Goal: Task Accomplishment & Management: Manage account settings

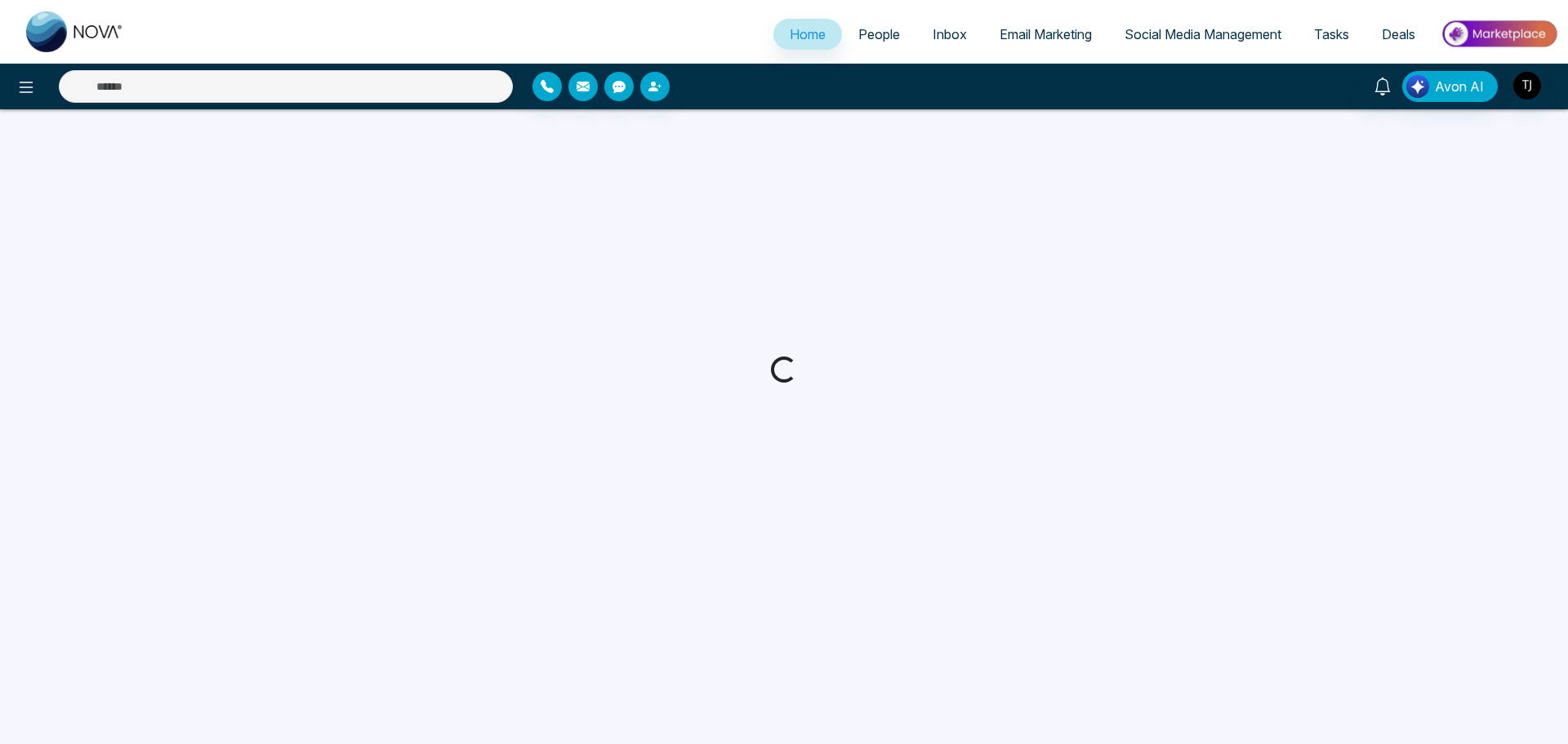
select select "*"
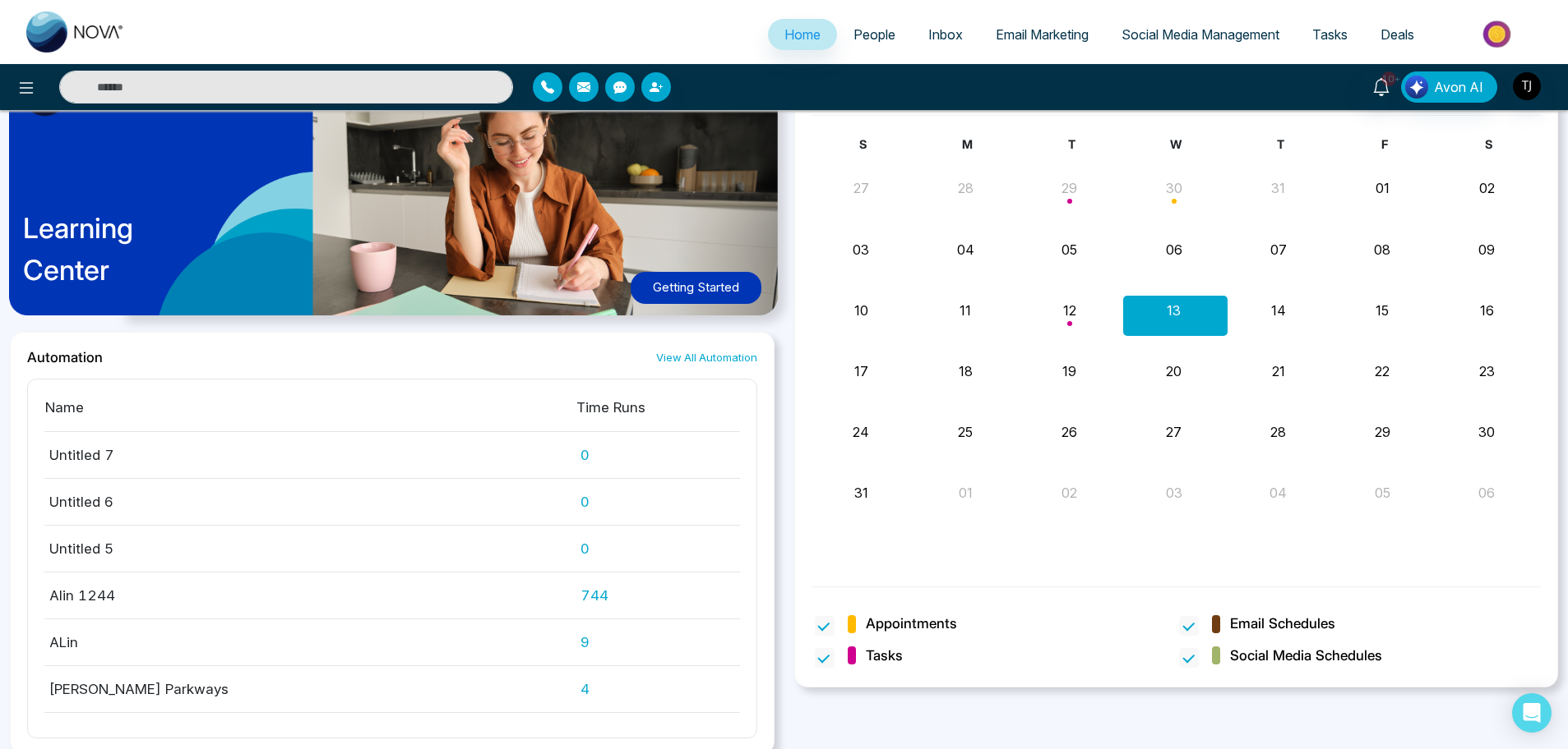
scroll to position [1869, 0]
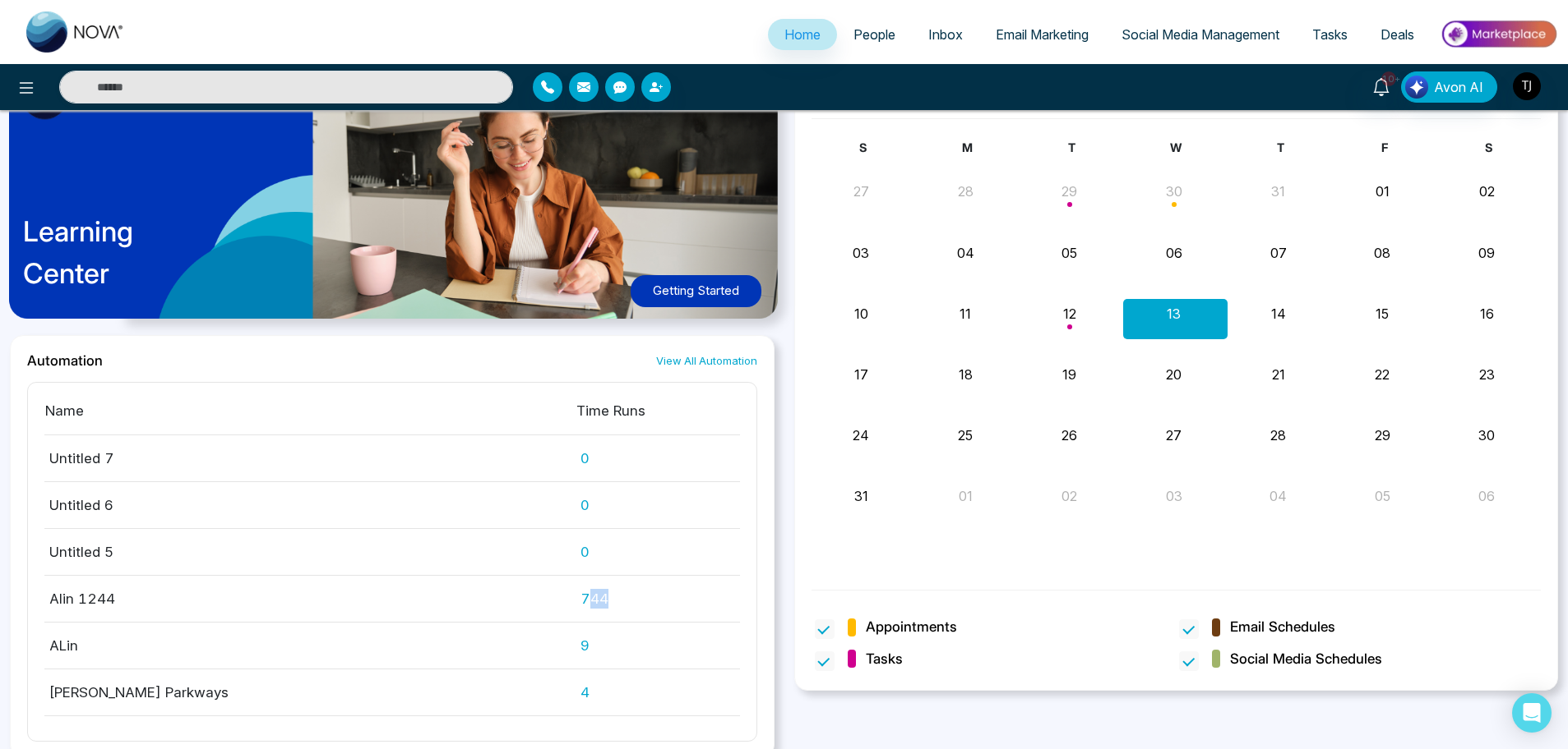
drag, startPoint x: 578, startPoint y: 595, endPoint x: 612, endPoint y: 593, distance: 34.1
click at [612, 593] on td "744" at bounding box center [657, 599] width 164 height 47
click at [594, 602] on td "744" at bounding box center [657, 599] width 164 height 47
drag, startPoint x: 594, startPoint y: 602, endPoint x: 560, endPoint y: 604, distance: 34.1
click at [560, 604] on tr "Alin 1244 744" at bounding box center [392, 599] width 695 height 47
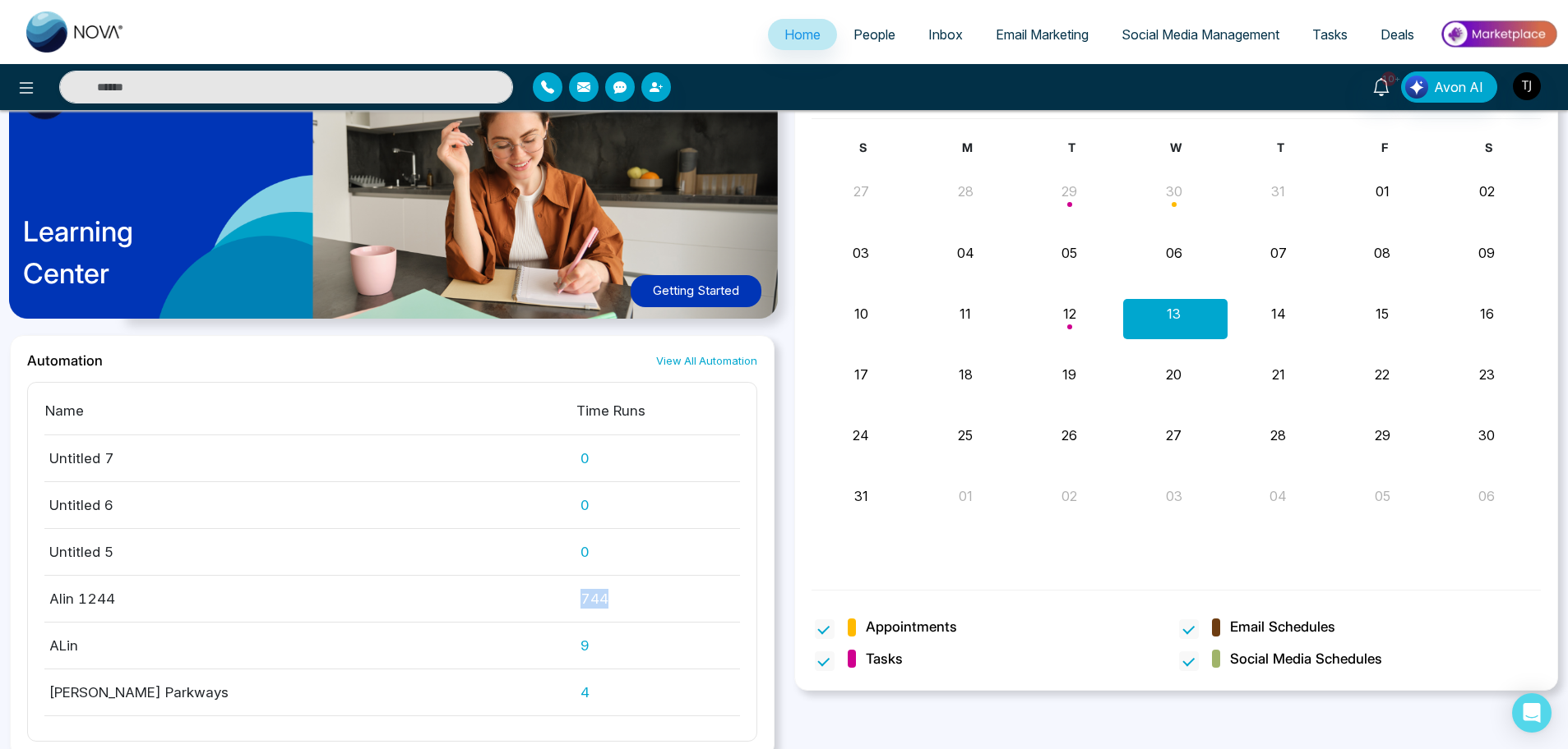
click at [580, 601] on td "744" at bounding box center [657, 599] width 164 height 47
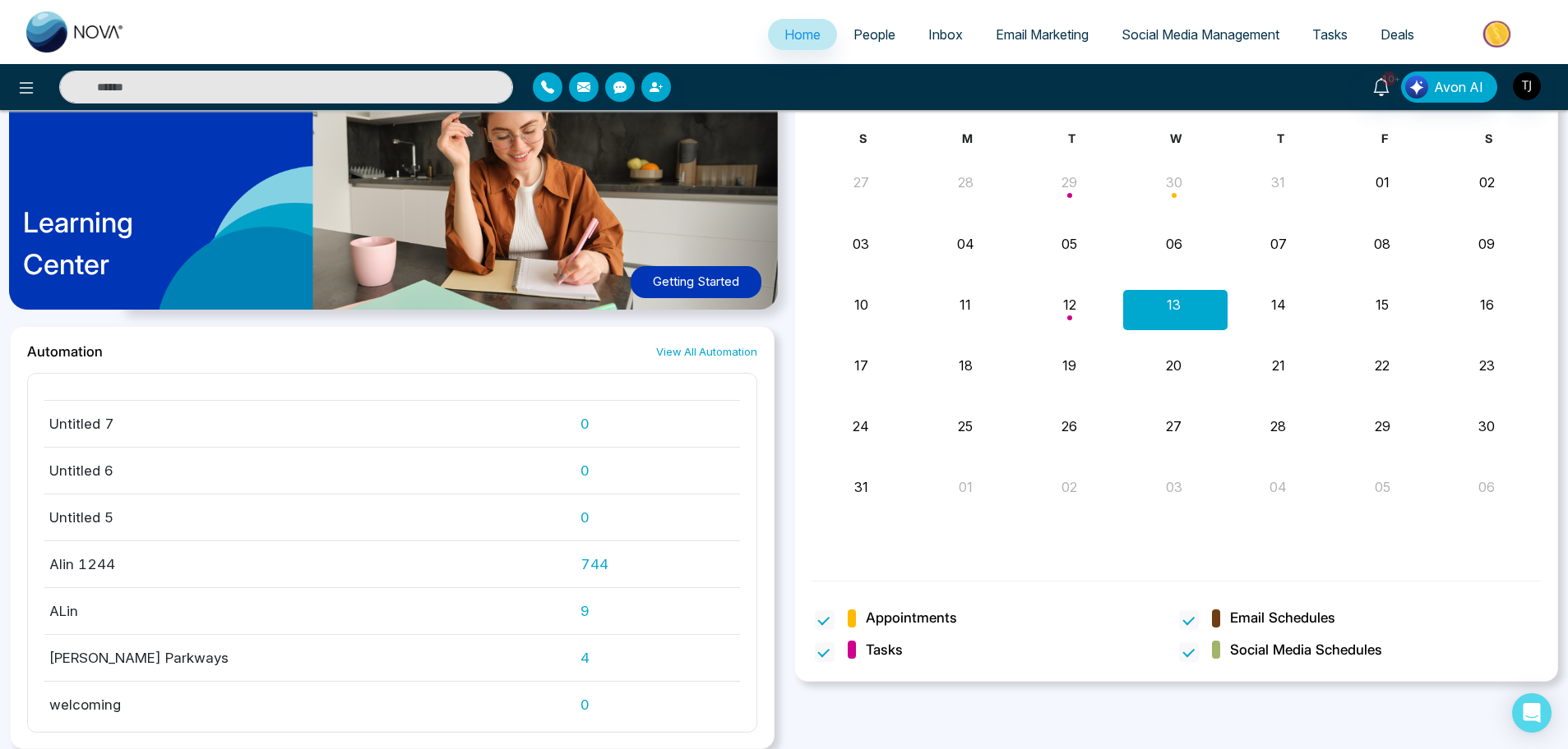
scroll to position [0, 0]
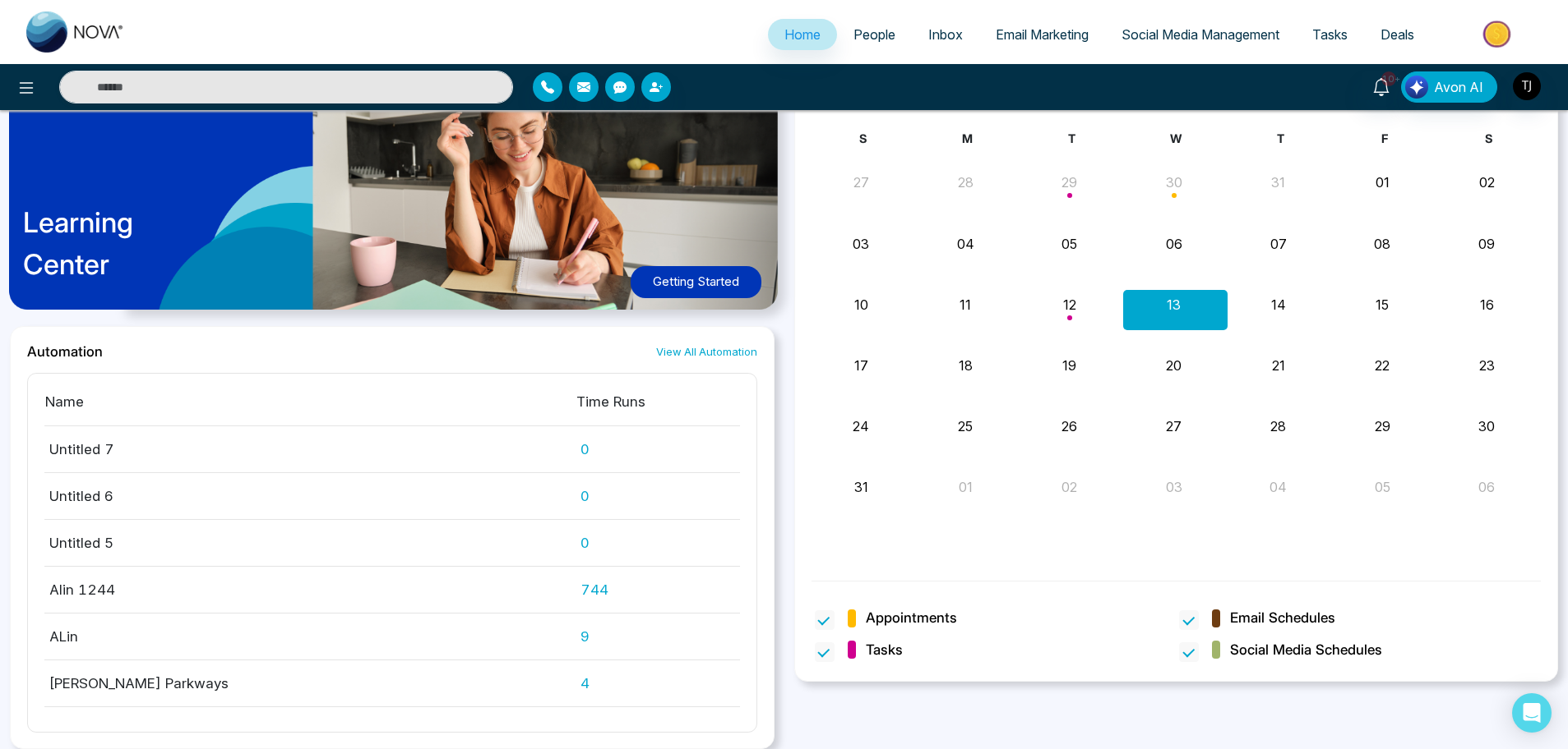
click at [1150, 747] on div "[DATE] View More S M T W T F S 27 28 29 30 31 01 02 Text Text 03 04 05 06 07 08…" at bounding box center [1176, 401] width 784 height 700
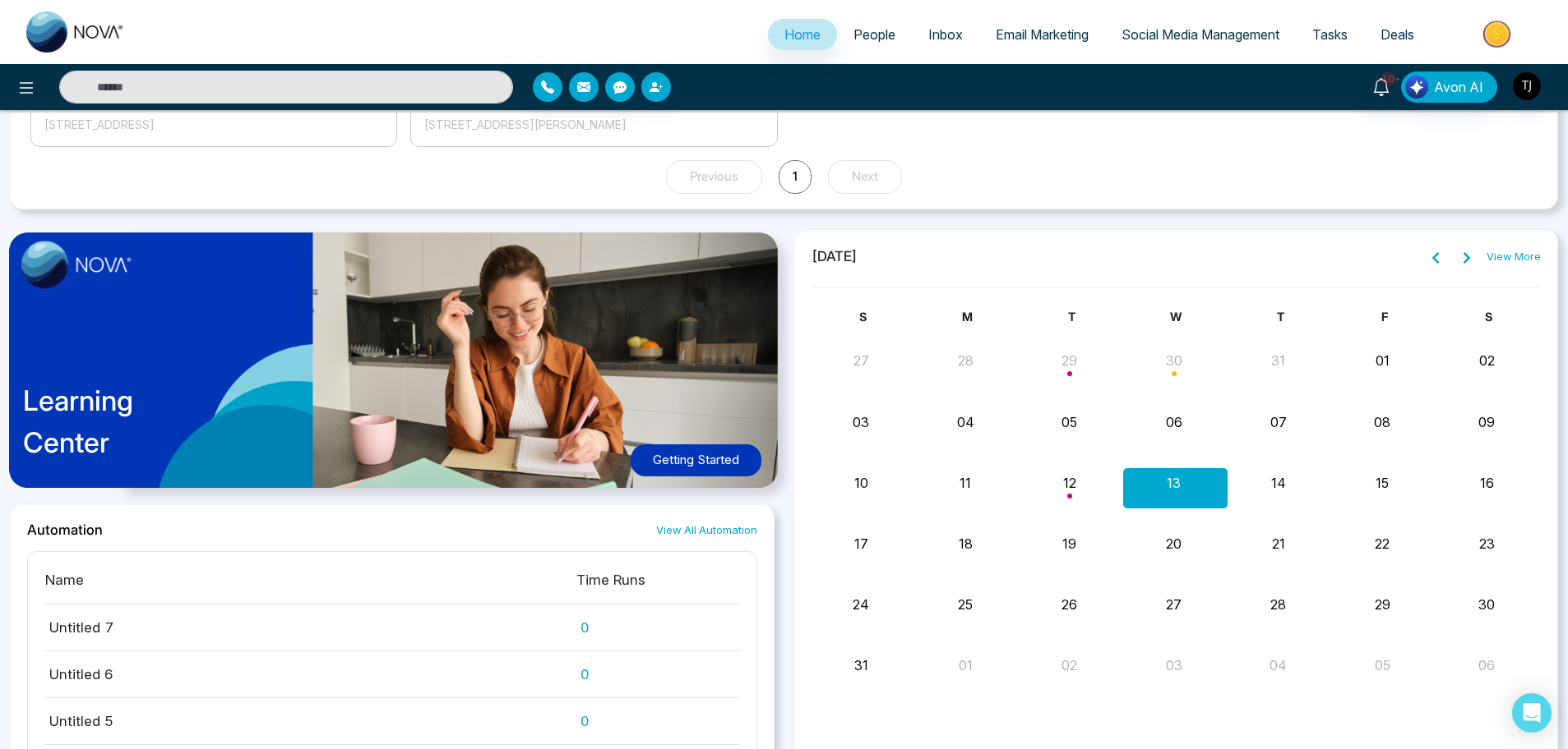
scroll to position [1878, 0]
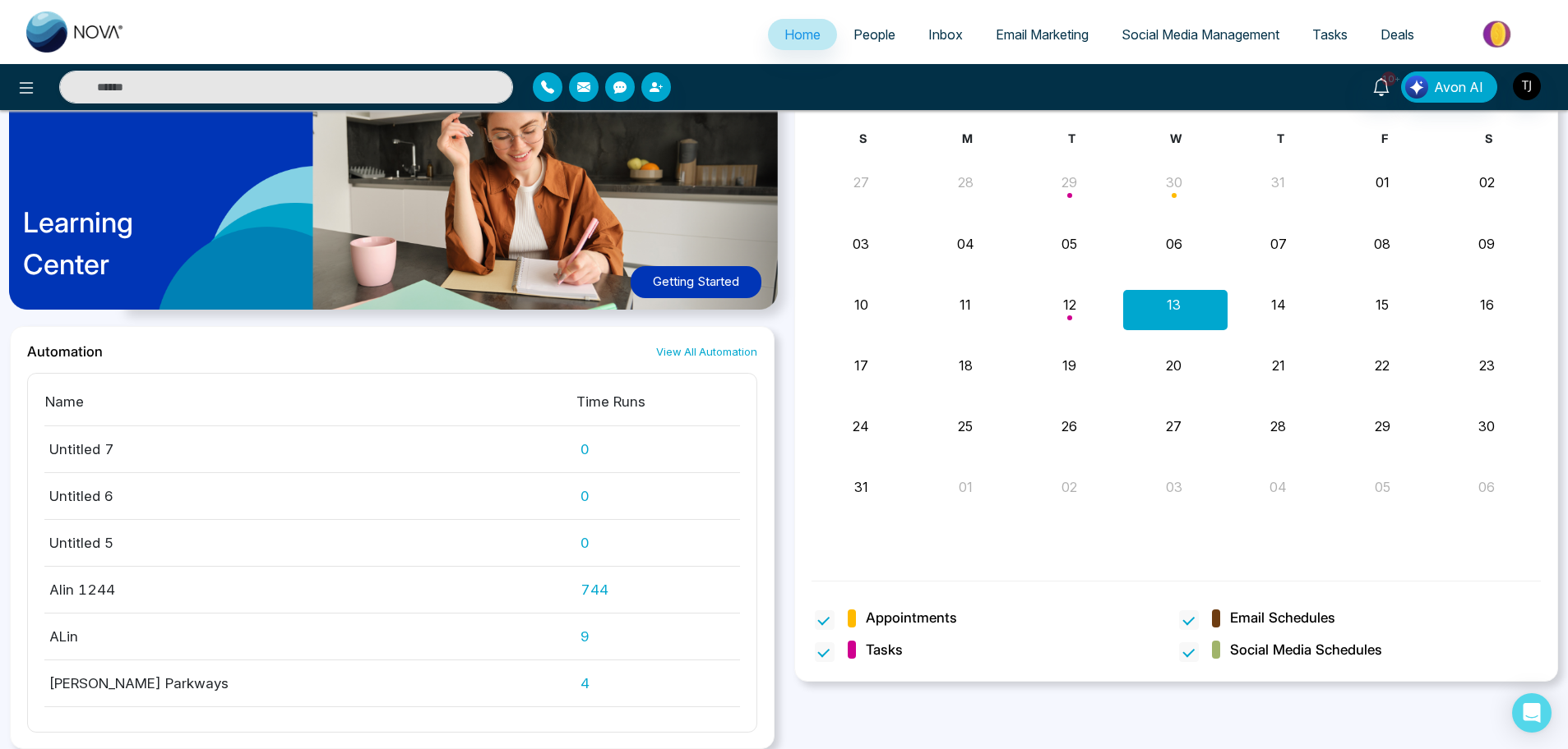
click at [739, 355] on link "View All Automation" at bounding box center [706, 351] width 102 height 15
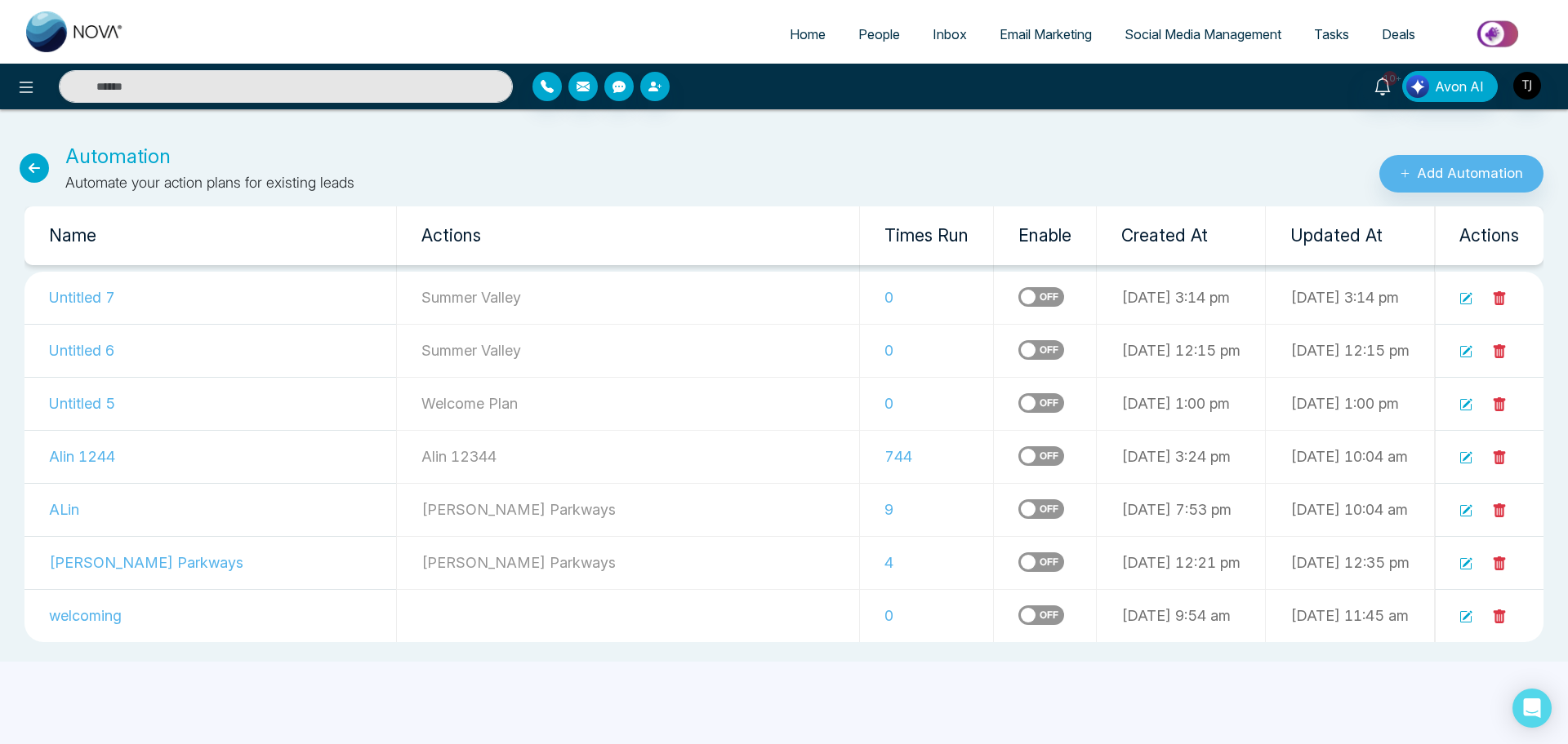
click at [1502, 297] on icon at bounding box center [1499, 299] width 12 height 14
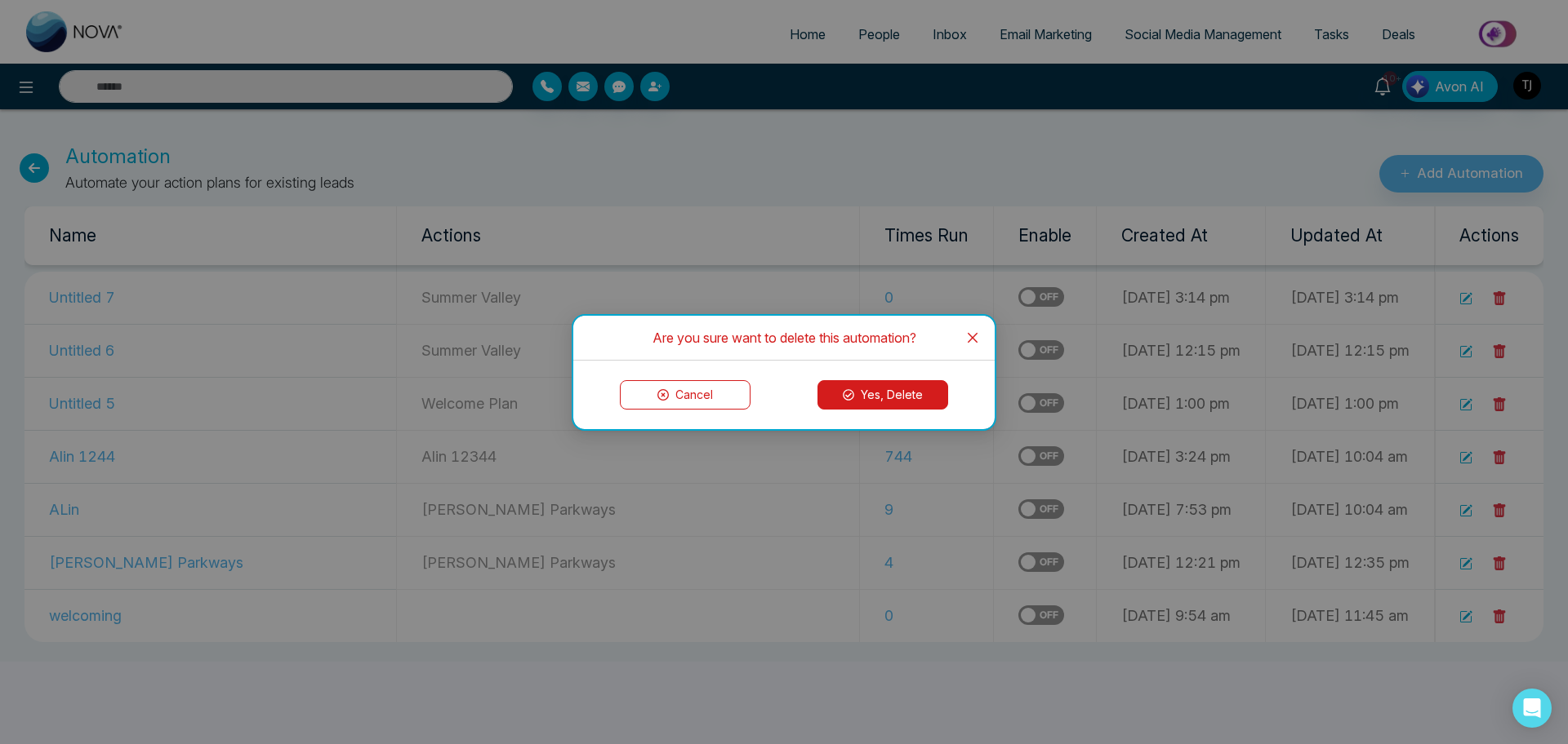
click at [892, 390] on button "Yes, Delete" at bounding box center [883, 394] width 130 height 29
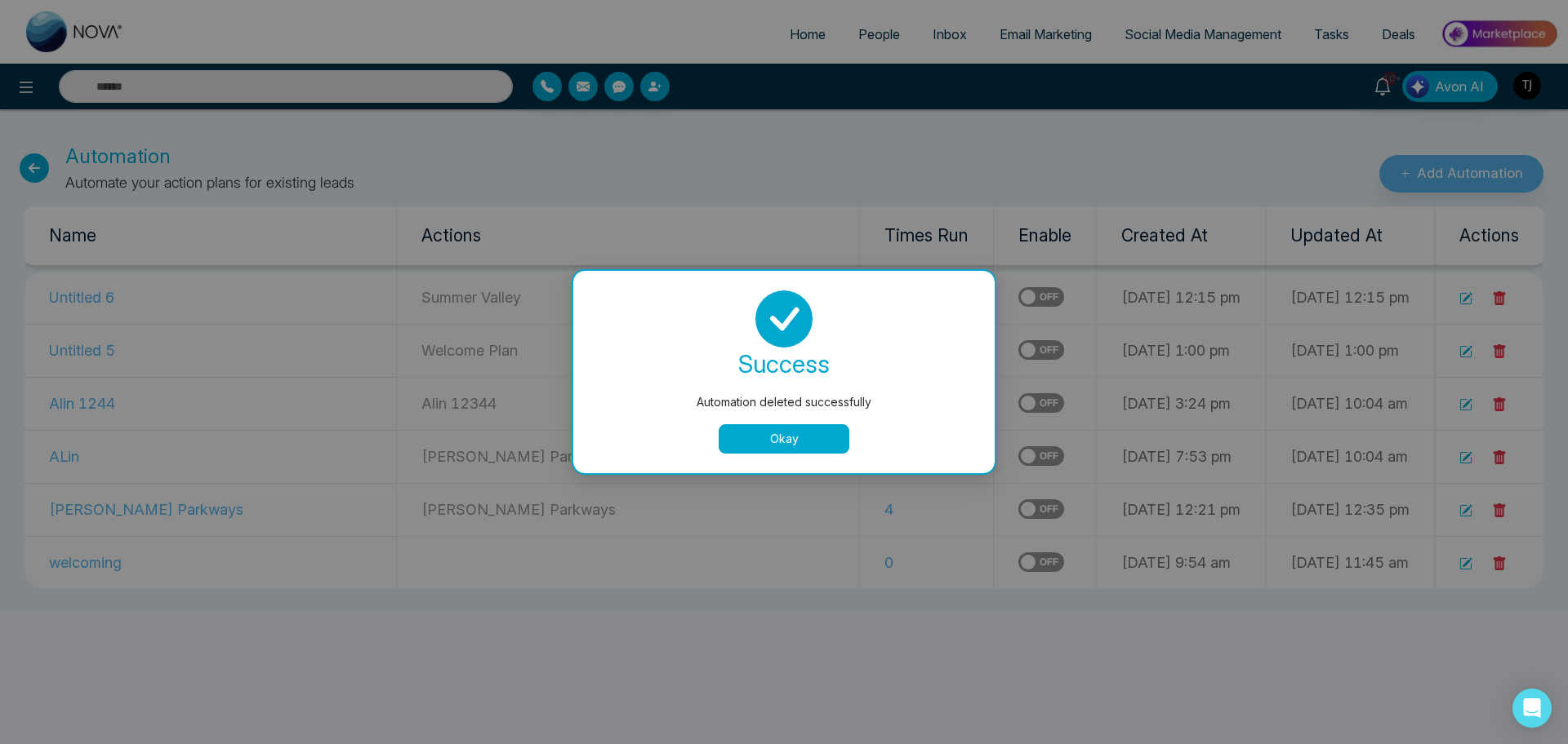
click at [777, 433] on button "Okay" at bounding box center [784, 439] width 130 height 29
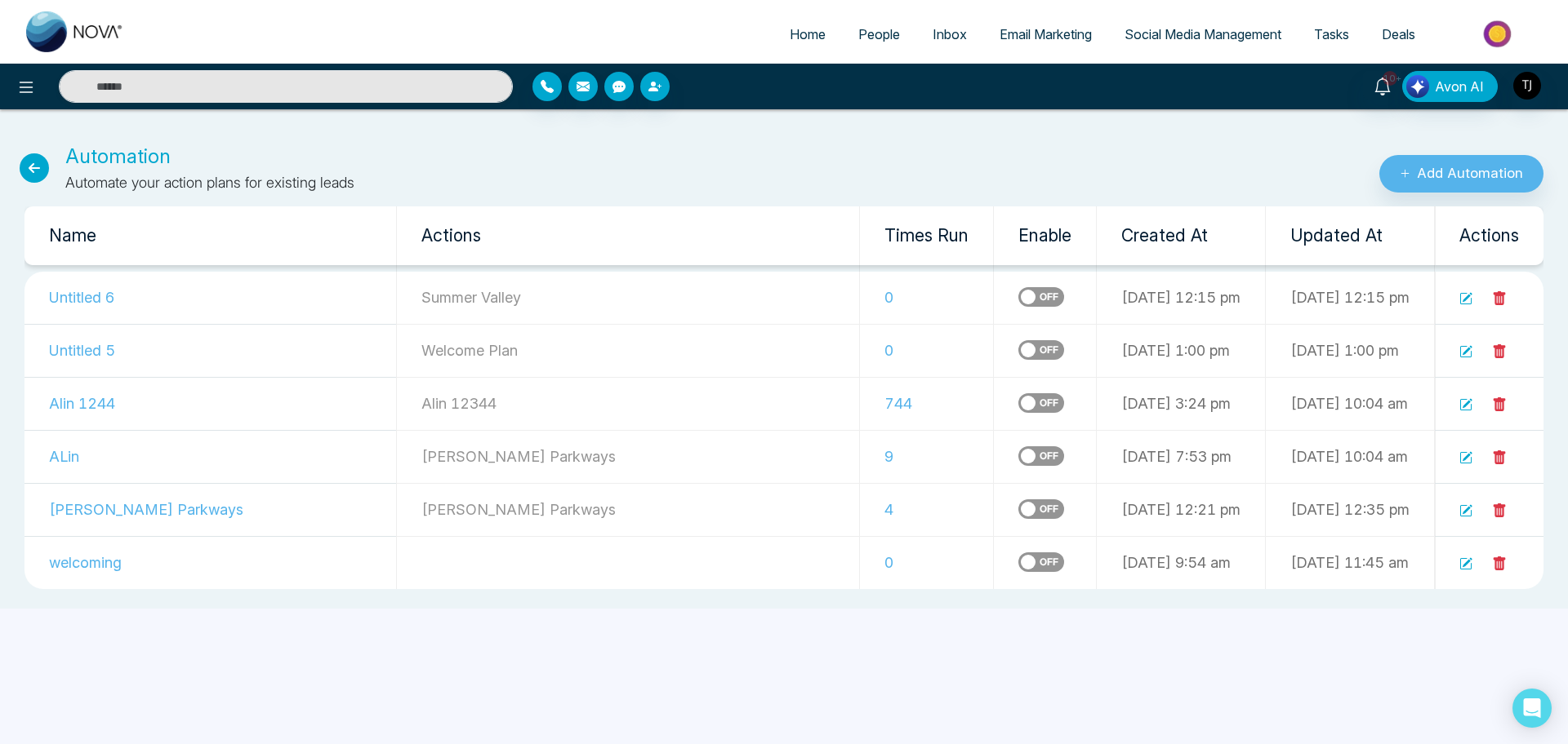
click at [1501, 299] on icon at bounding box center [1499, 299] width 12 height 14
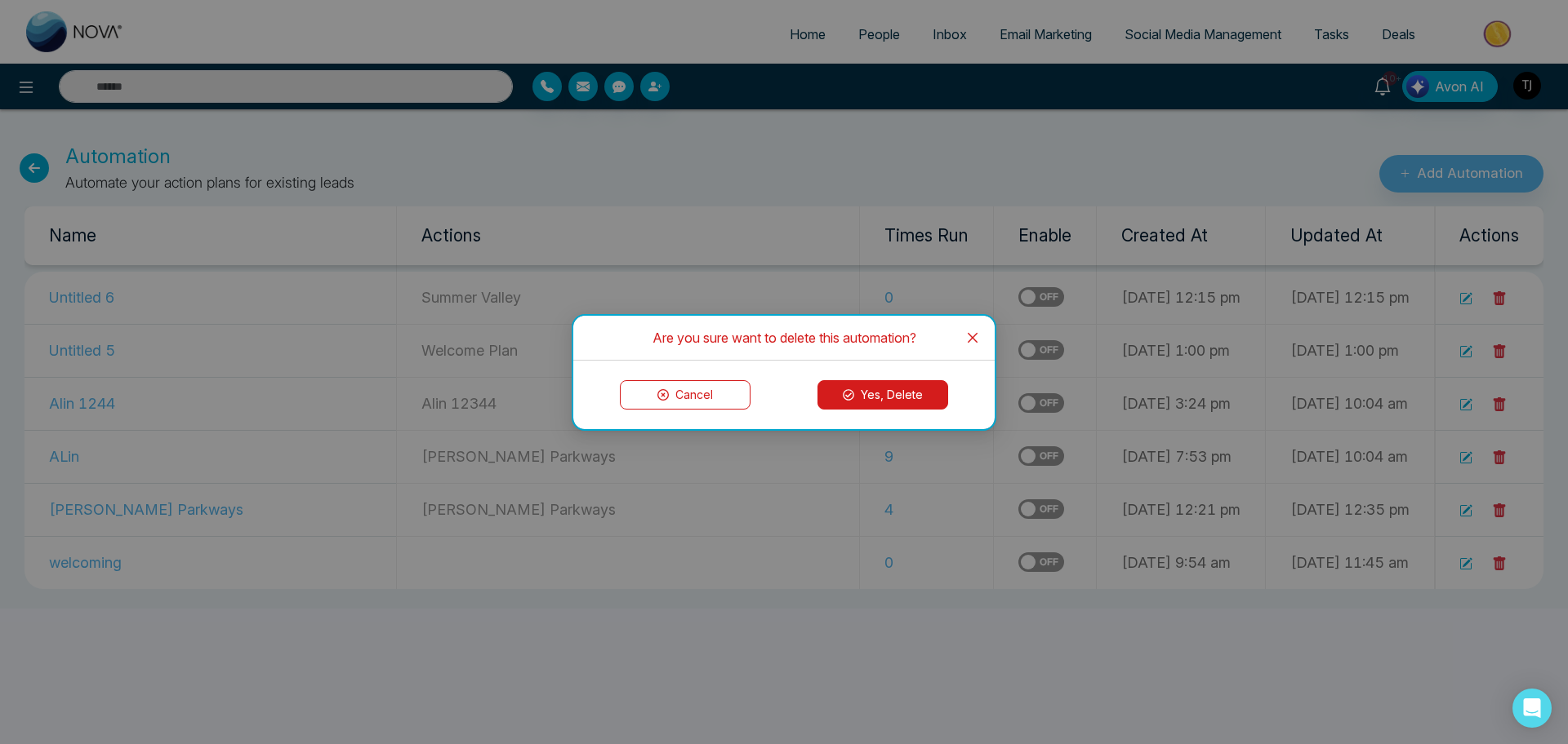
click at [853, 393] on icon at bounding box center [848, 394] width 12 height 12
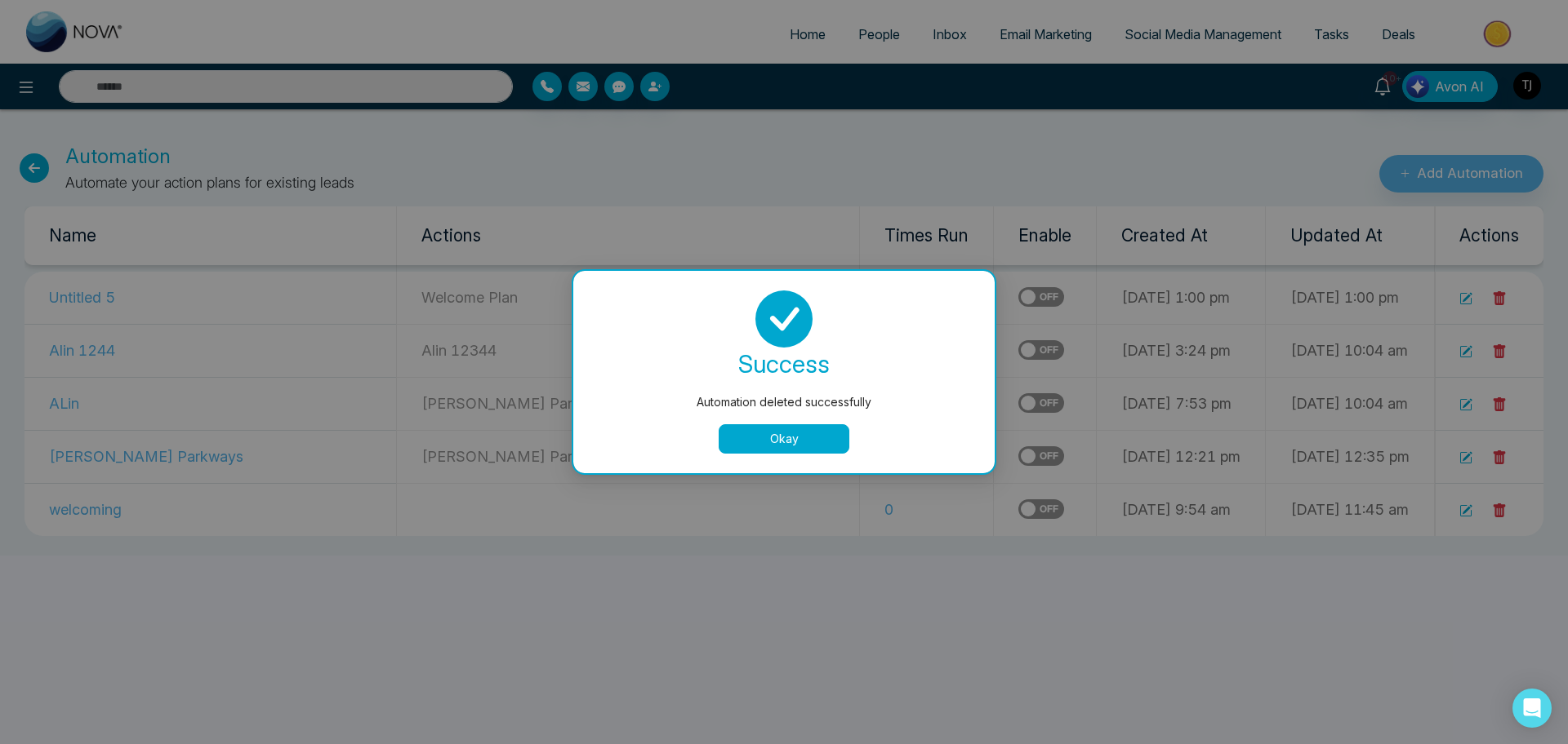
click at [1470, 349] on div "Automation deleted successfully success Automation deleted successfully Okay" at bounding box center [784, 372] width 1568 height 744
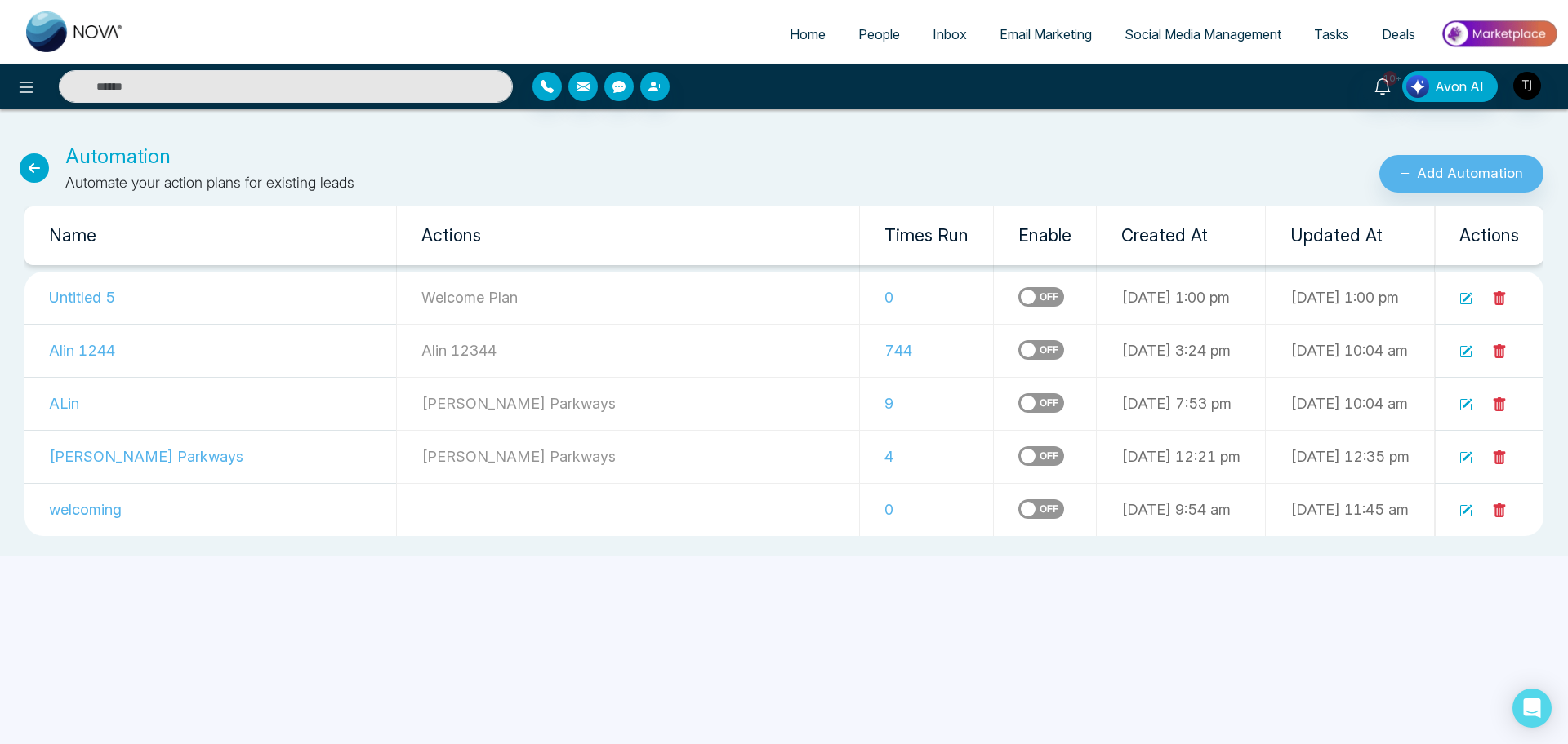
click at [1502, 298] on icon at bounding box center [1499, 299] width 14 height 14
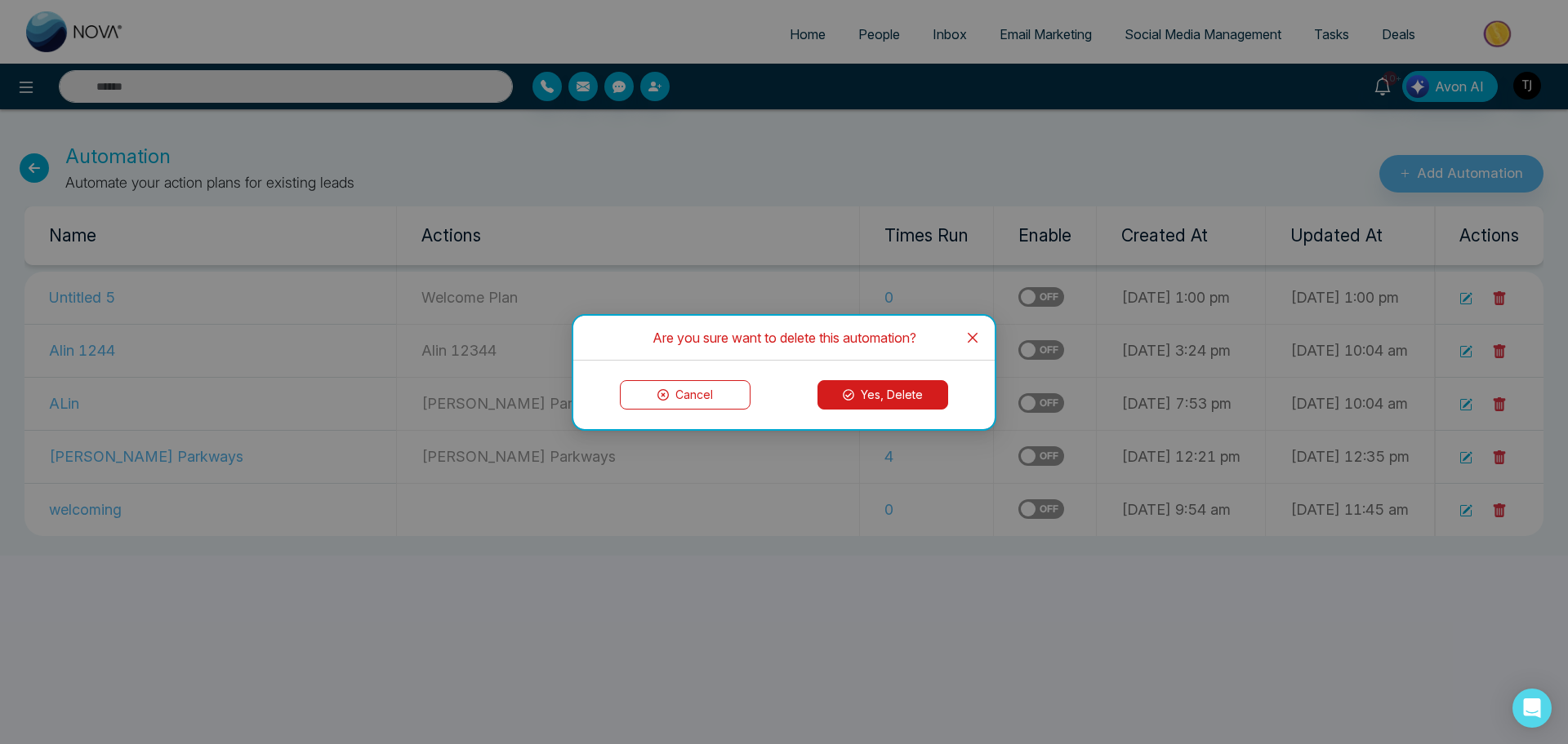
click at [890, 382] on button "Yes, Delete" at bounding box center [883, 394] width 130 height 29
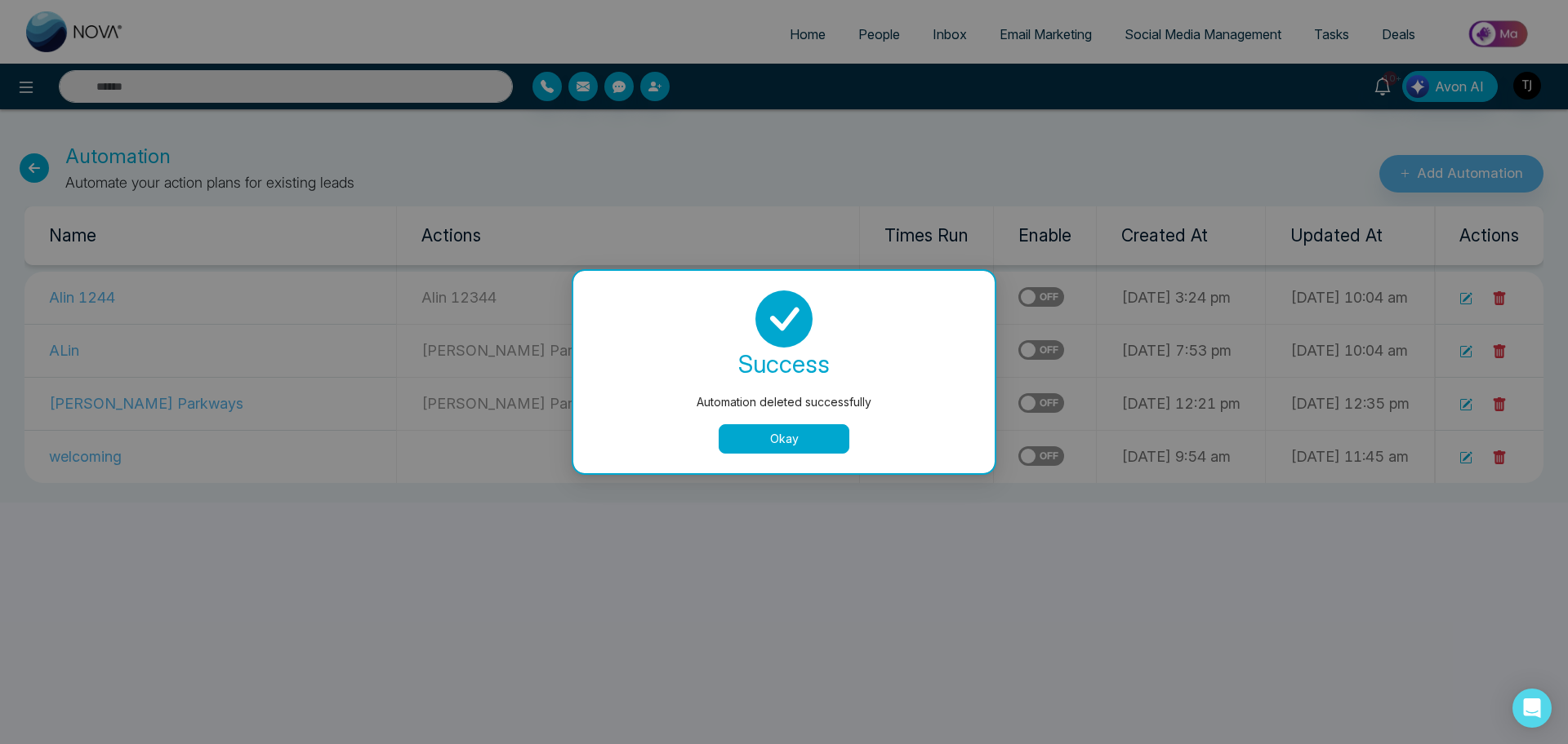
click at [761, 434] on button "Okay" at bounding box center [784, 439] width 130 height 29
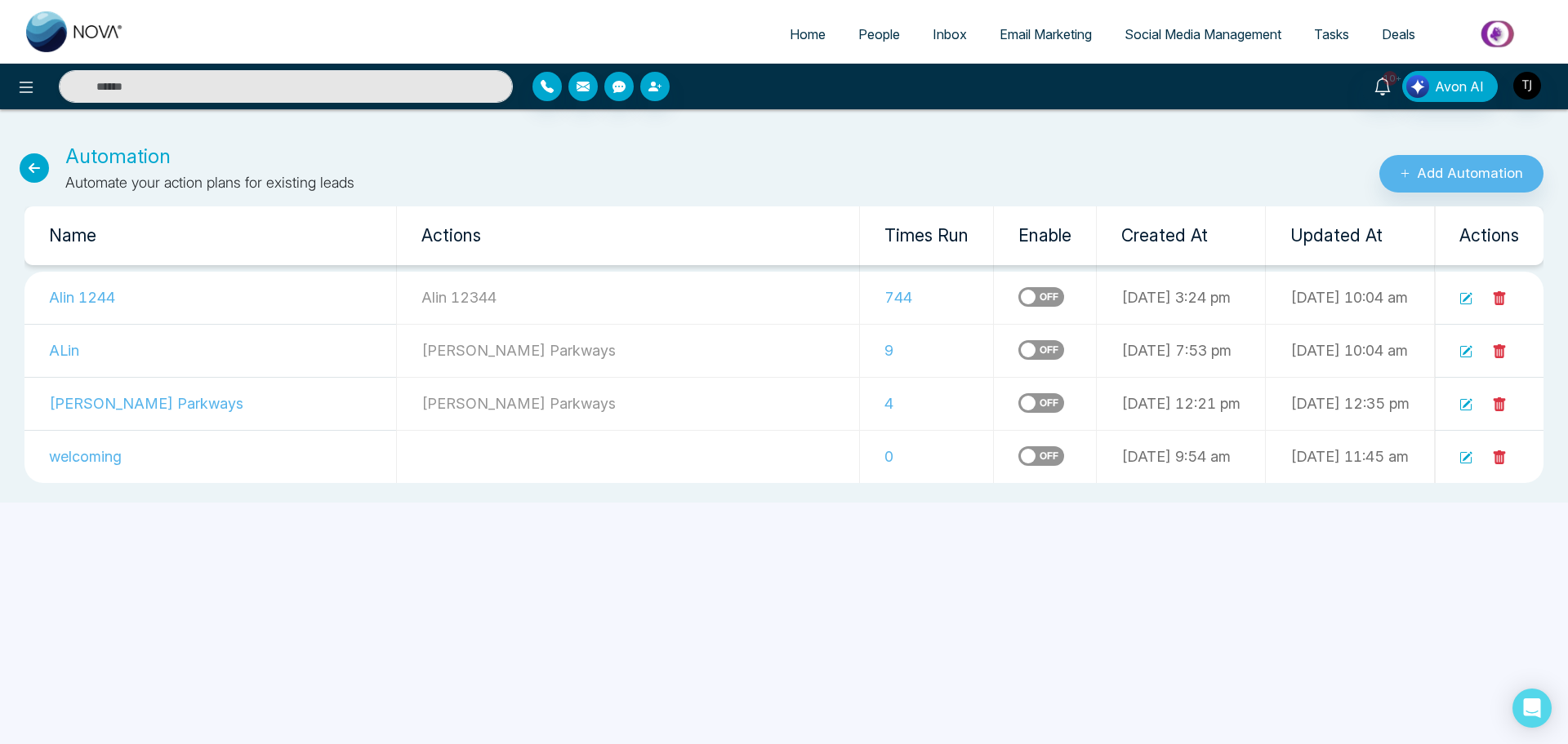
click at [1502, 296] on icon at bounding box center [1499, 299] width 14 height 14
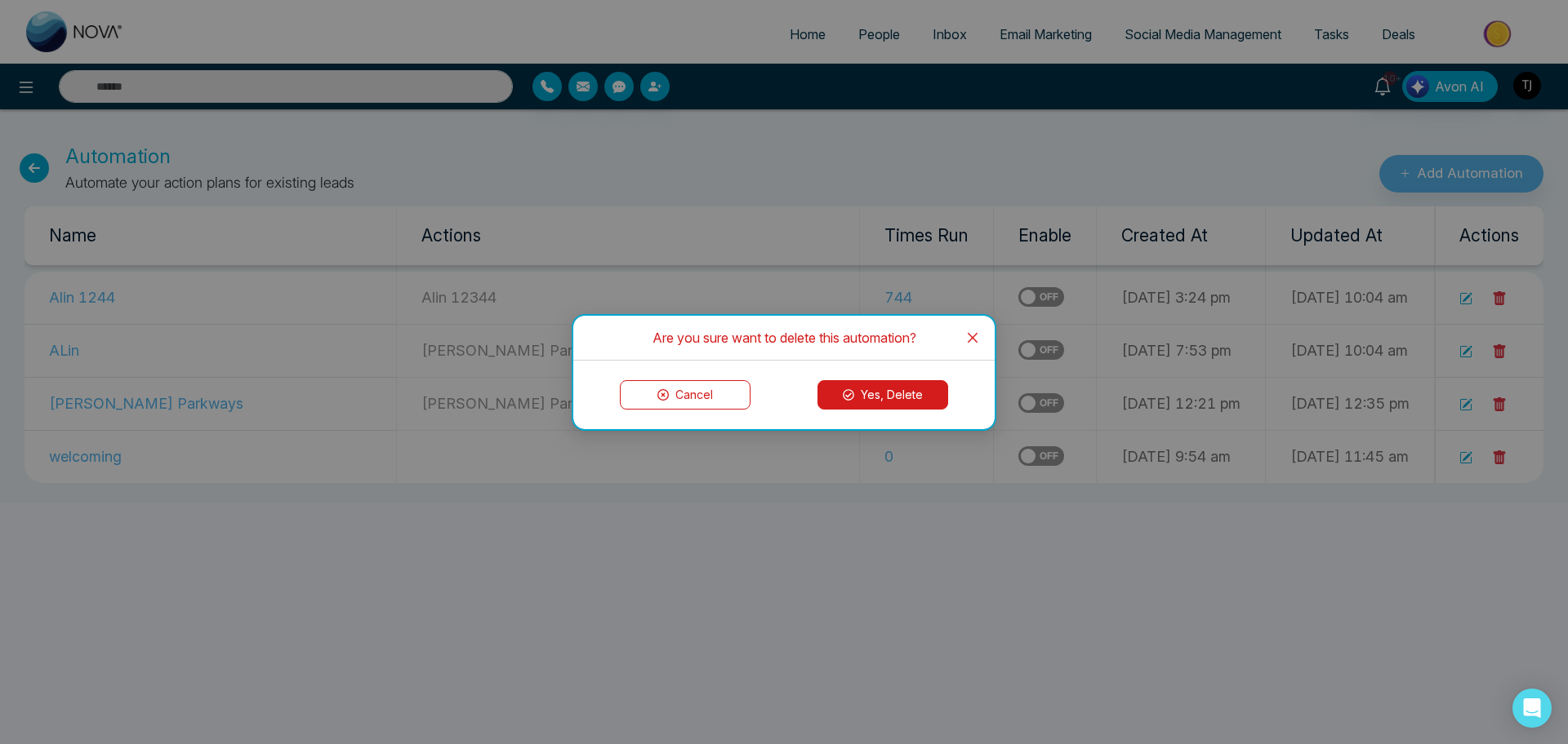
click at [928, 386] on button "Yes, Delete" at bounding box center [883, 394] width 130 height 29
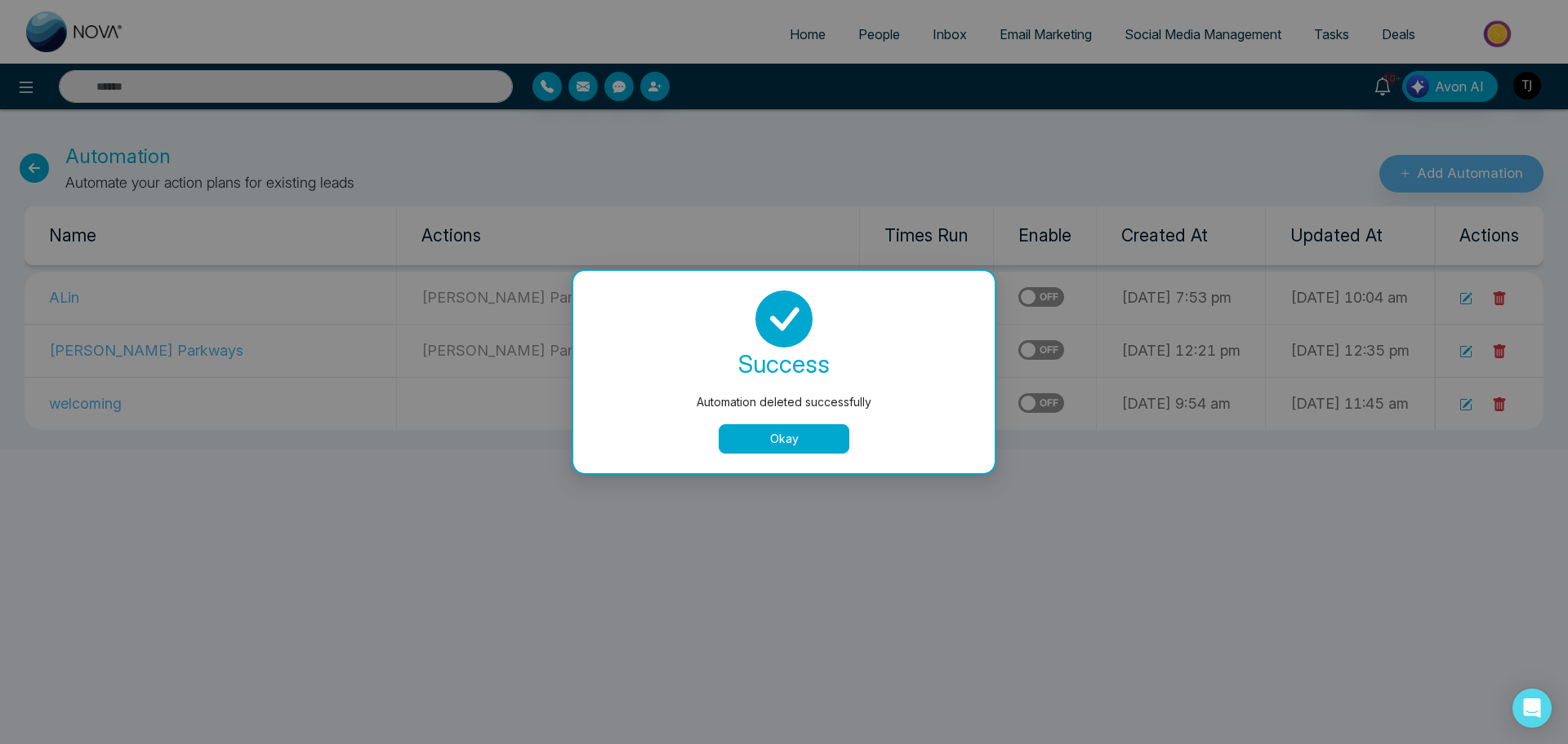
click at [794, 454] on div "success Automation deleted successfully Okay" at bounding box center [784, 372] width 421 height 203
drag, startPoint x: 1234, startPoint y: 354, endPoint x: 1375, endPoint y: 330, distance: 143.0
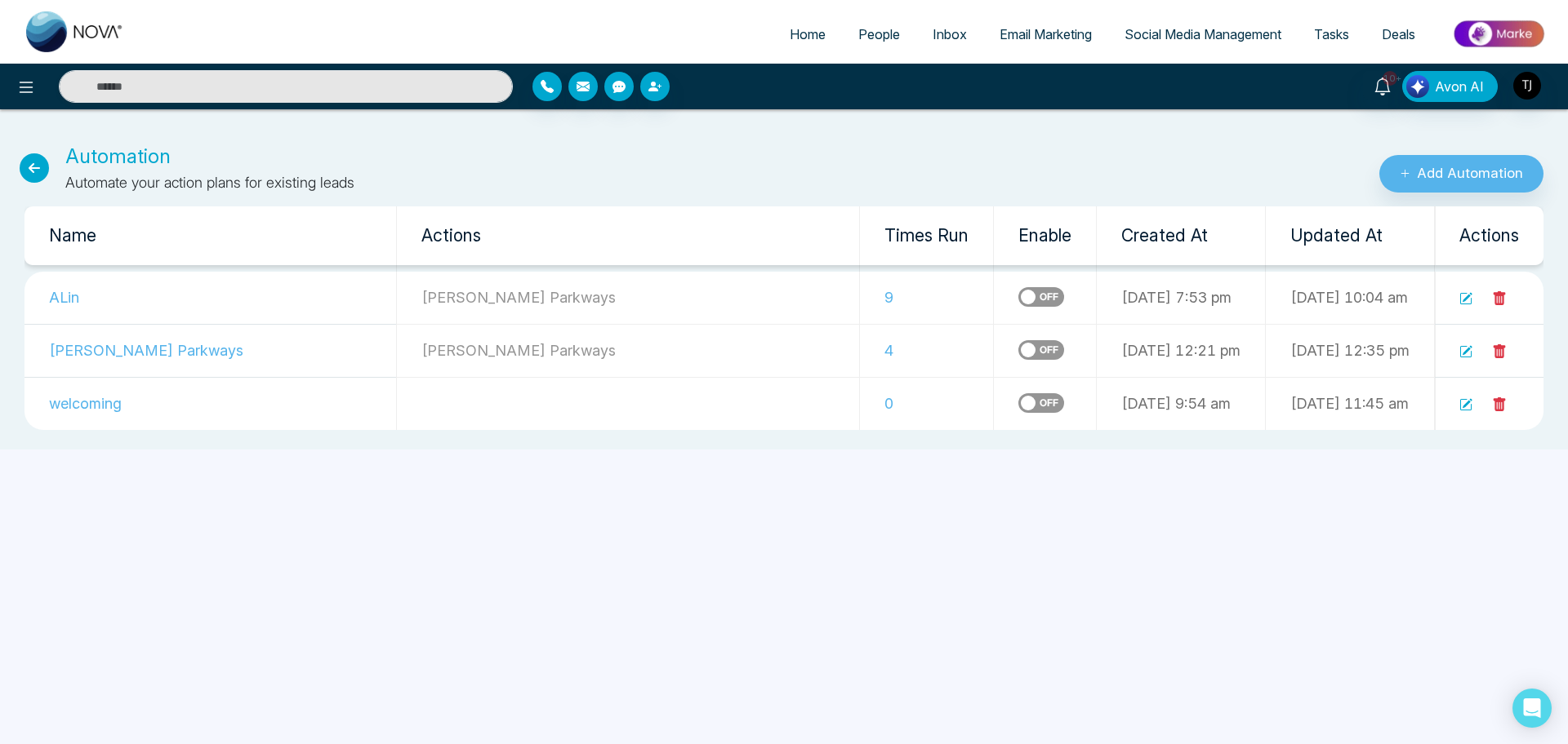
click at [1497, 302] on icon at bounding box center [1499, 299] width 14 height 14
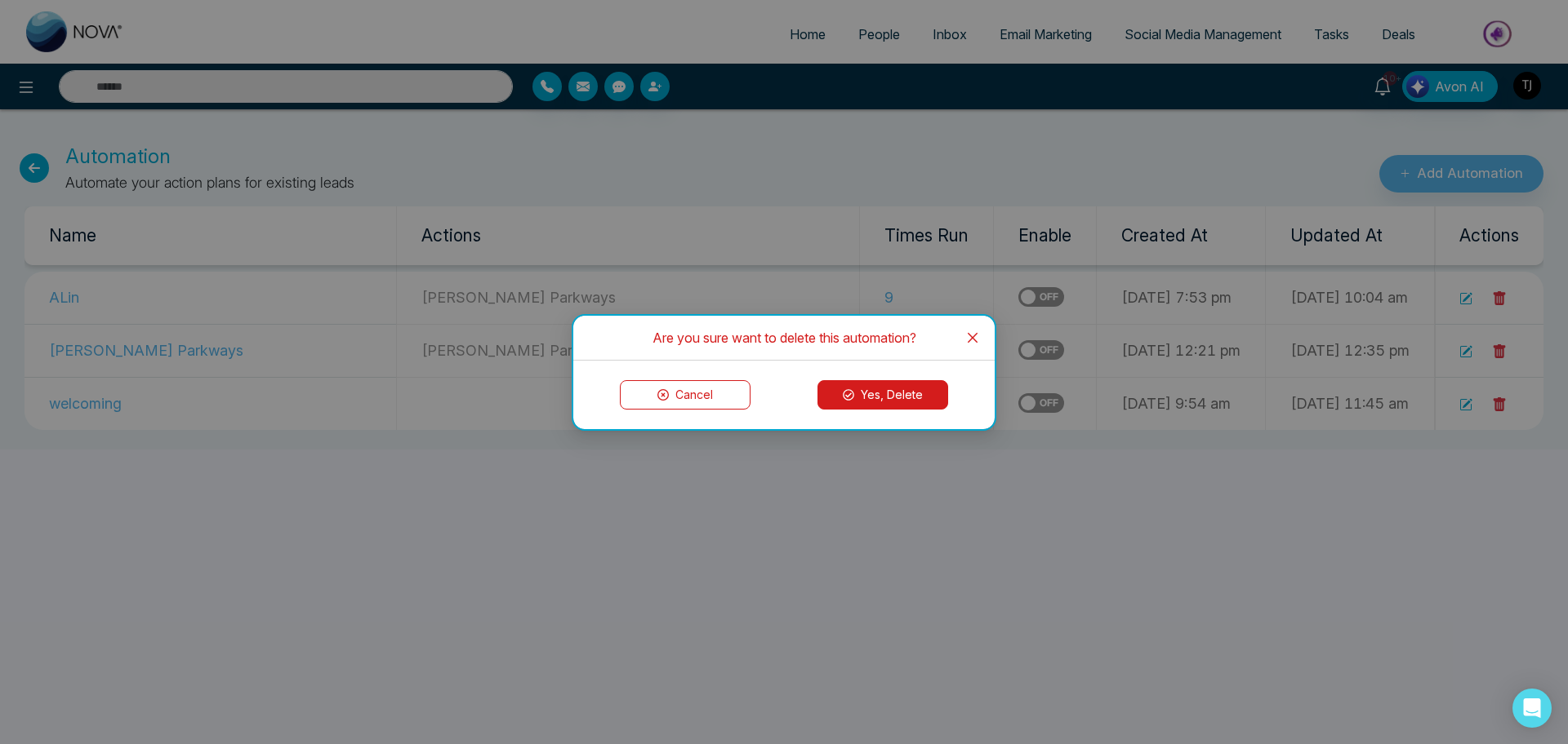
click at [924, 396] on button "Yes, Delete" at bounding box center [883, 394] width 130 height 29
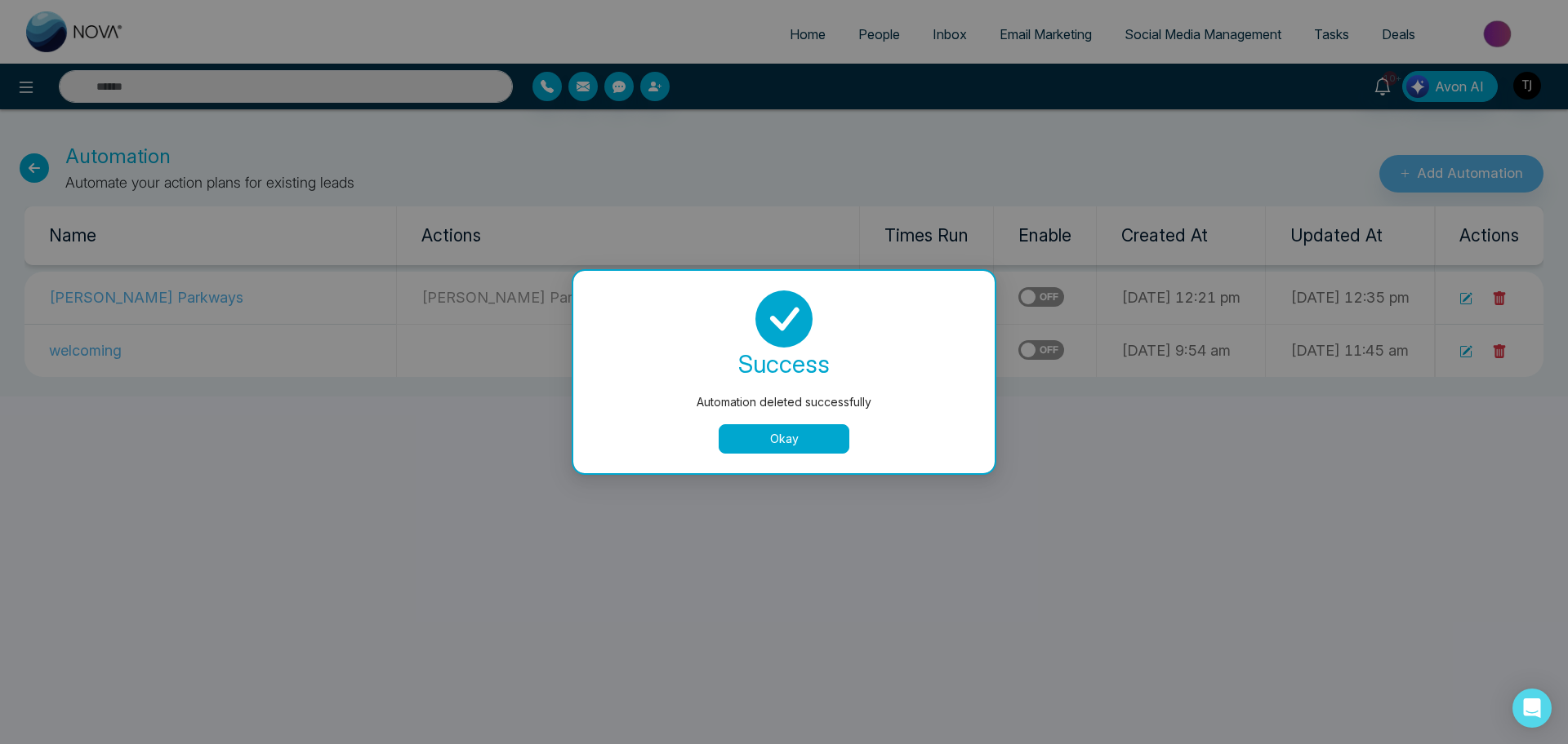
click at [775, 444] on button "Okay" at bounding box center [784, 439] width 130 height 29
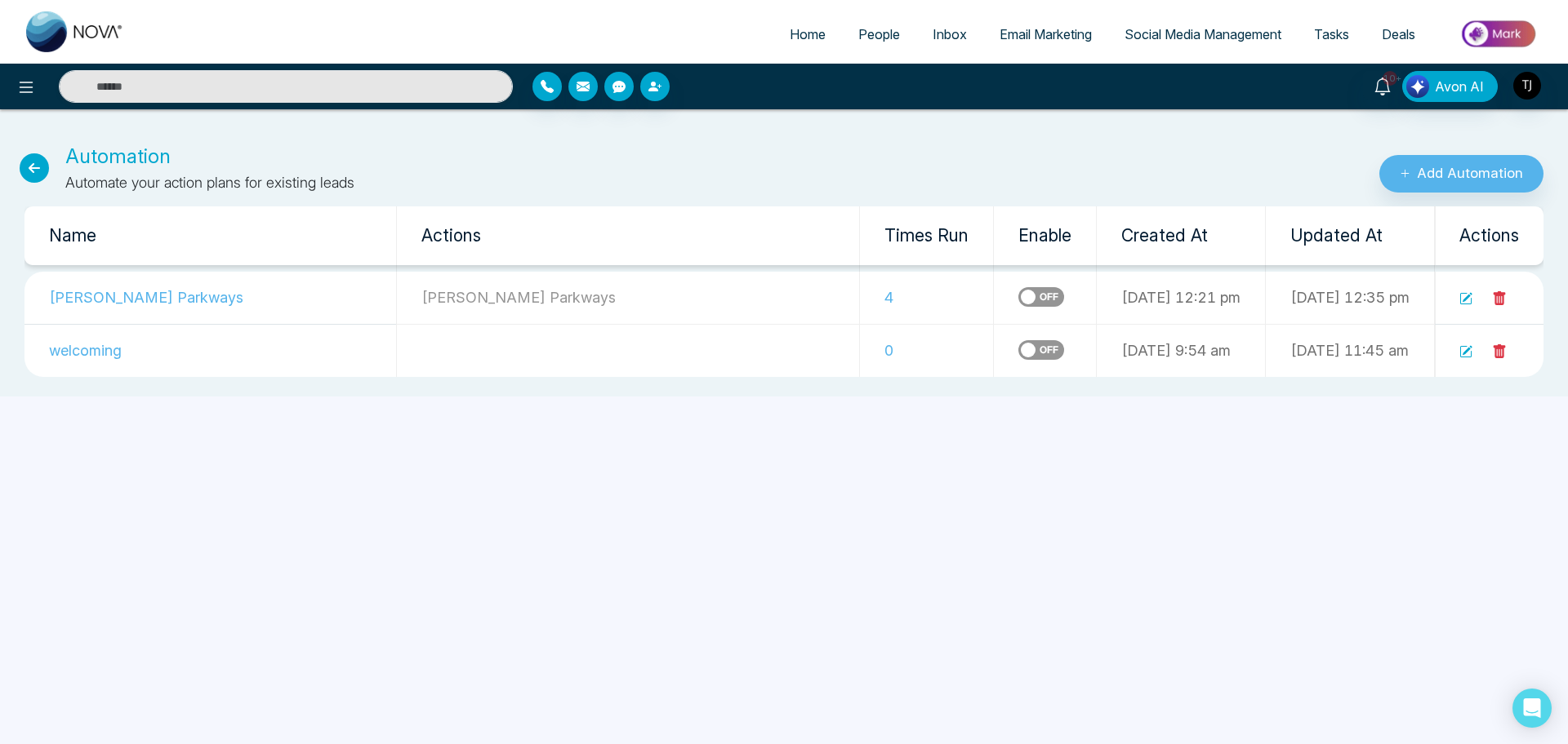
click at [801, 36] on span "Home" at bounding box center [808, 34] width 36 height 16
select select "*"
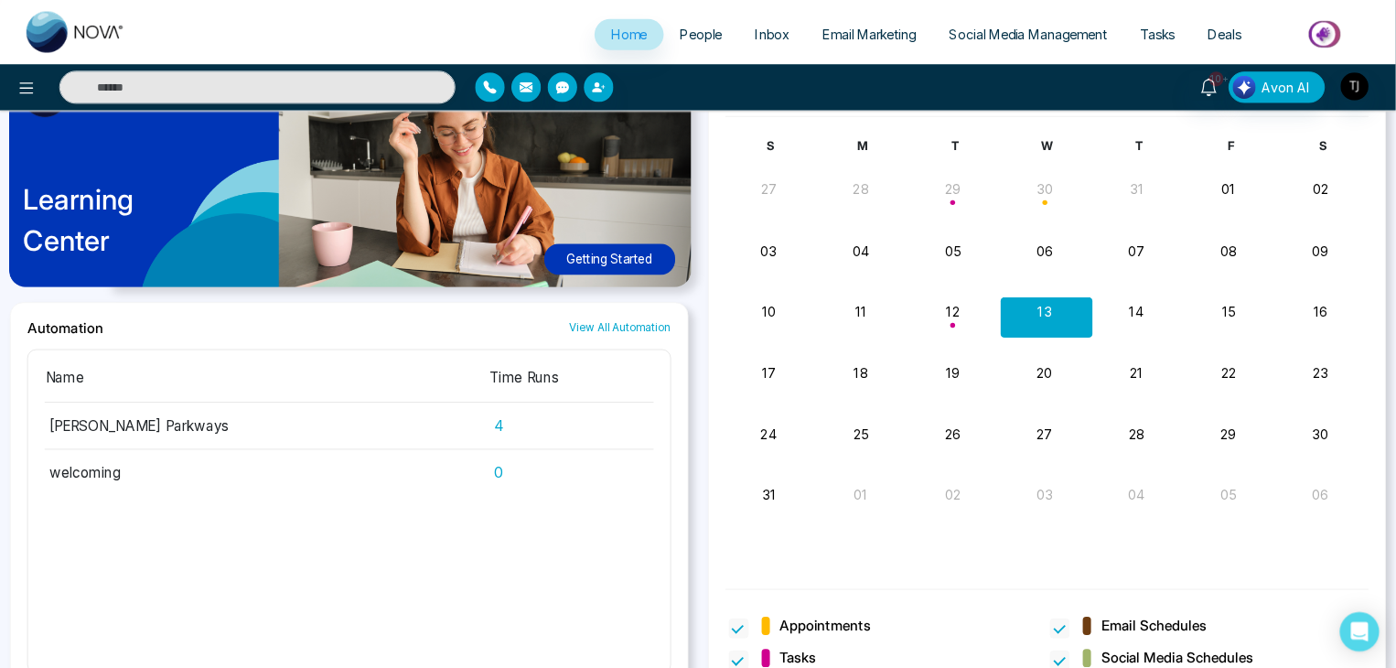
scroll to position [2015, 0]
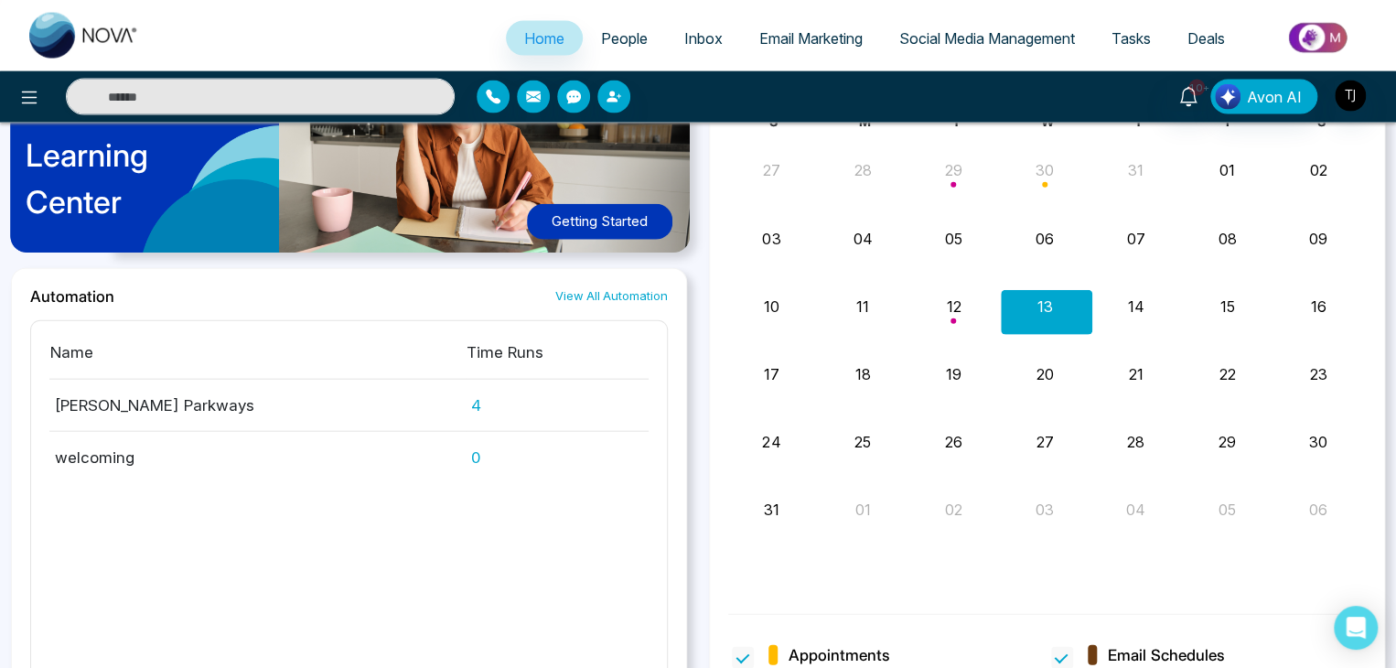
drag, startPoint x: 1729, startPoint y: 0, endPoint x: 1013, endPoint y: 93, distance: 722.5
click at [1013, 93] on div "10+ Avon AI" at bounding box center [1105, 97] width 560 height 35
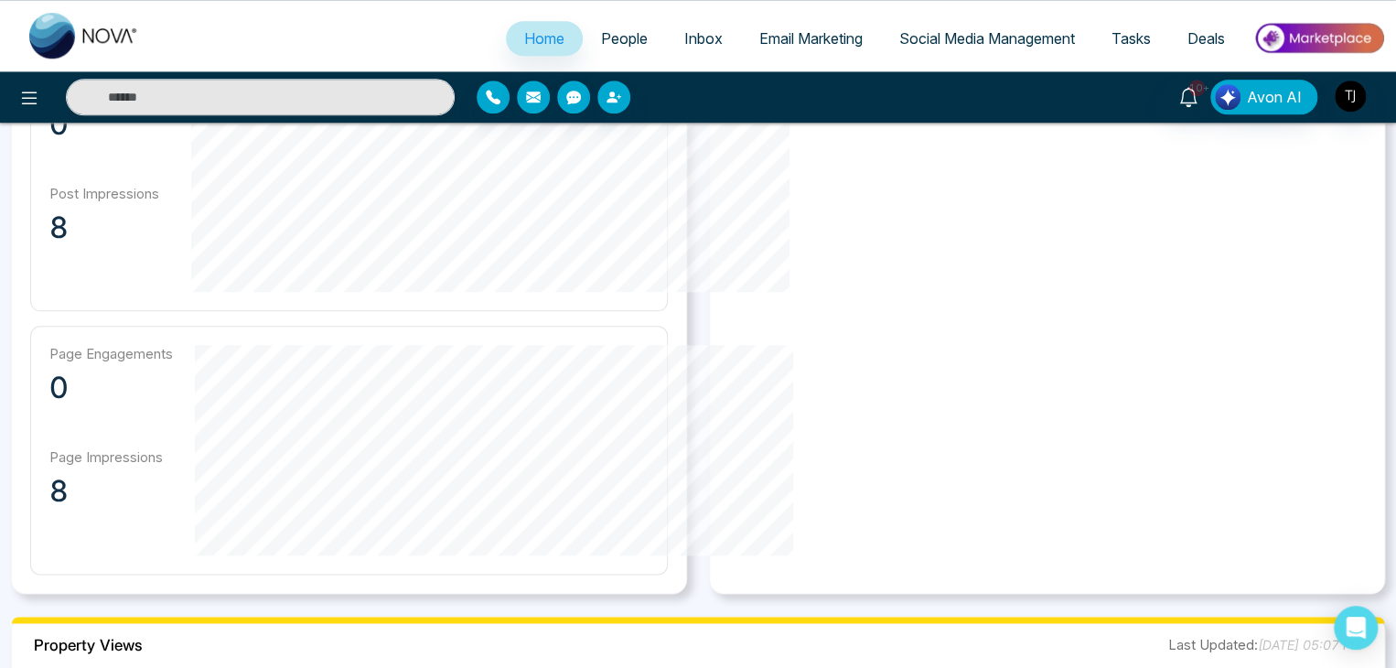
scroll to position [878, 0]
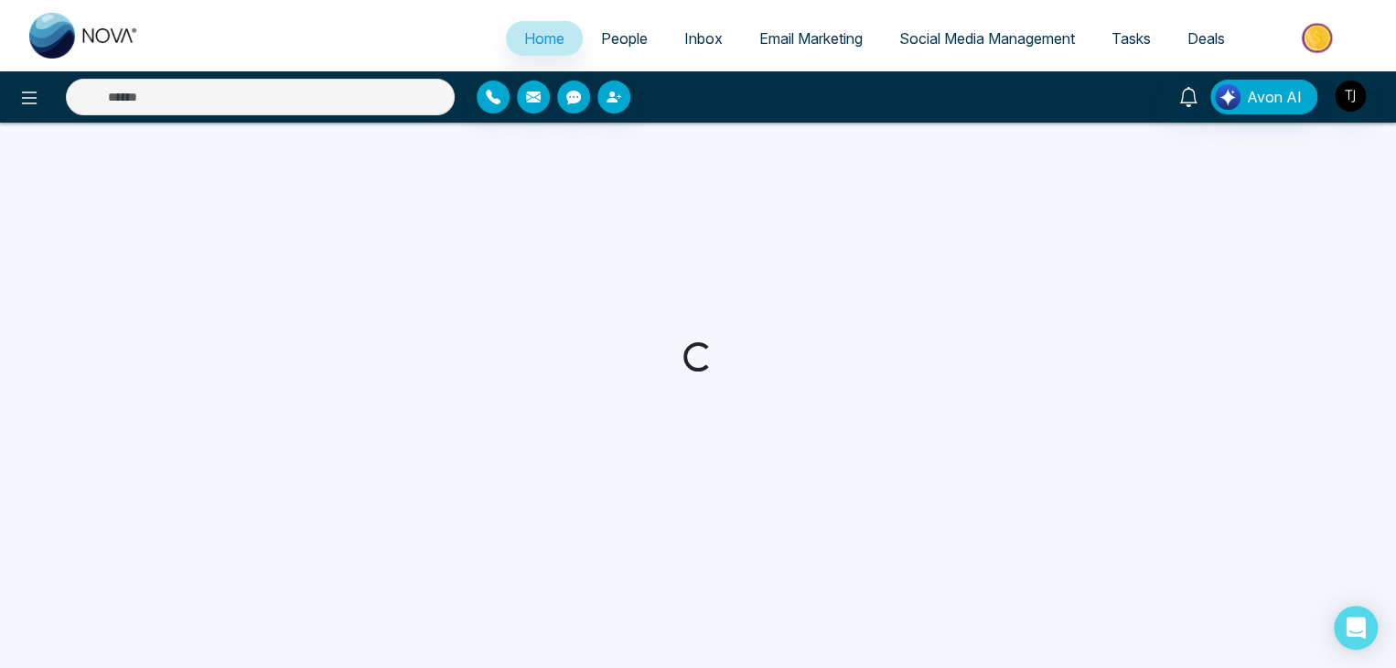
select select "*"
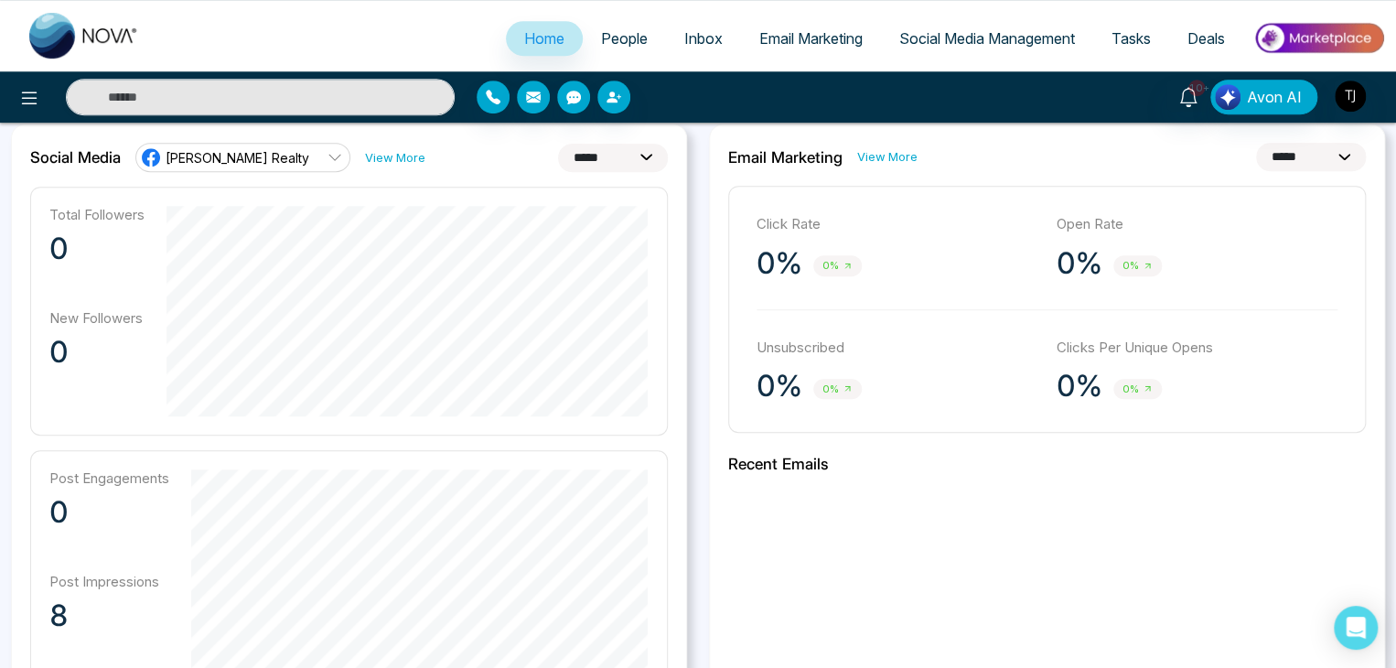
scroll to position [446, 0]
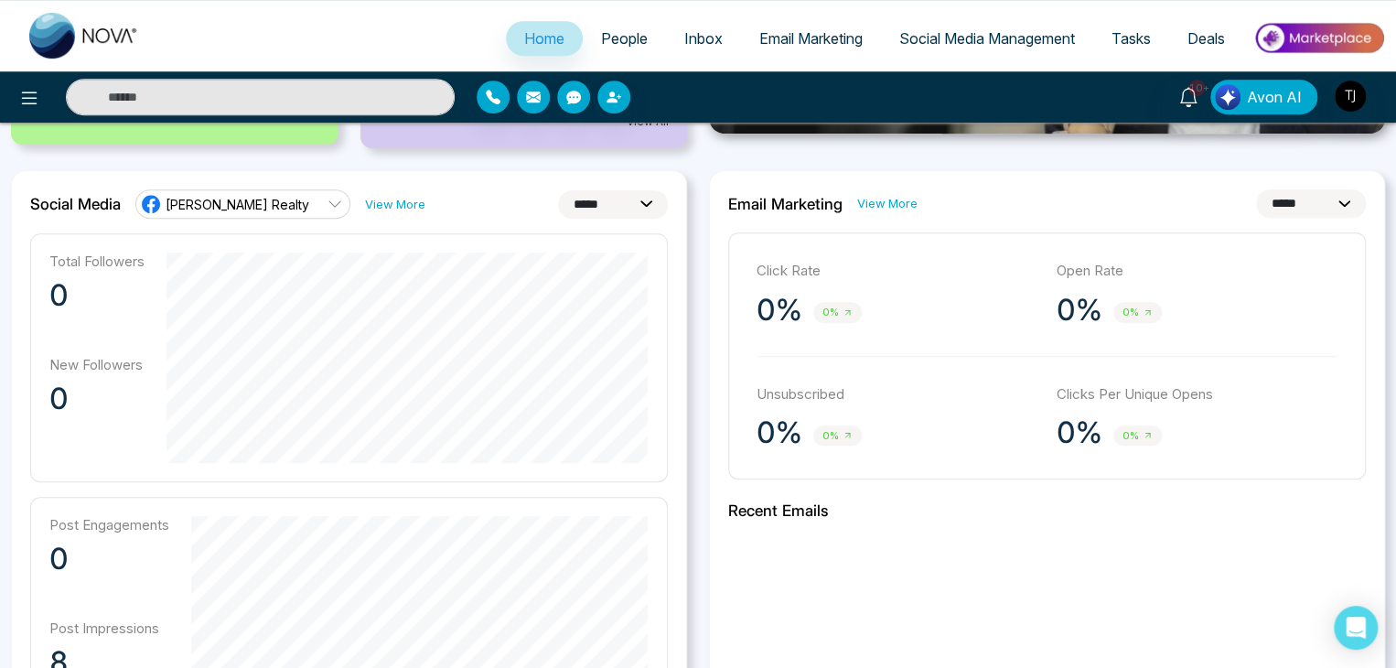
click at [651, 202] on select "**********" at bounding box center [613, 204] width 110 height 28
click at [558, 190] on select "**********" at bounding box center [613, 204] width 110 height 28
click at [654, 203] on select "**********" at bounding box center [613, 204] width 110 height 28
click at [558, 190] on select "**********" at bounding box center [613, 204] width 110 height 28
click at [640, 210] on select "**********" at bounding box center [613, 204] width 110 height 28
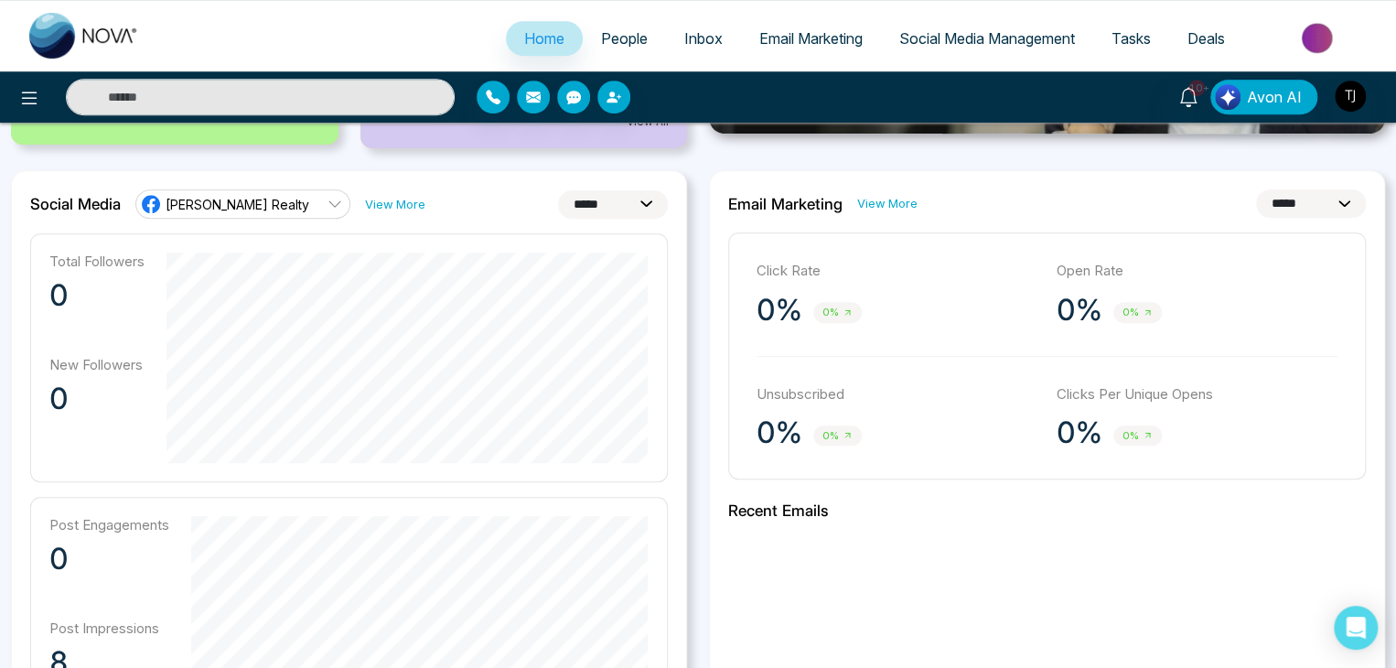
click at [558, 190] on select "**********" at bounding box center [613, 204] width 110 height 28
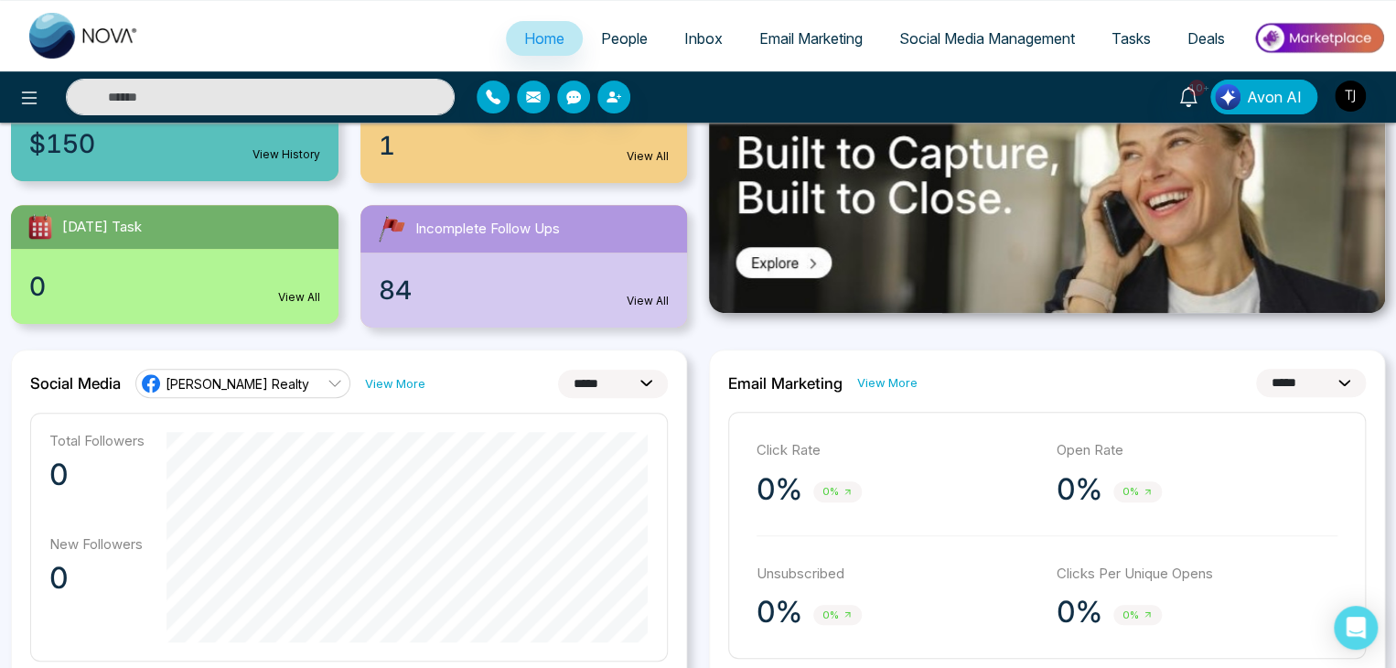
scroll to position [248, 0]
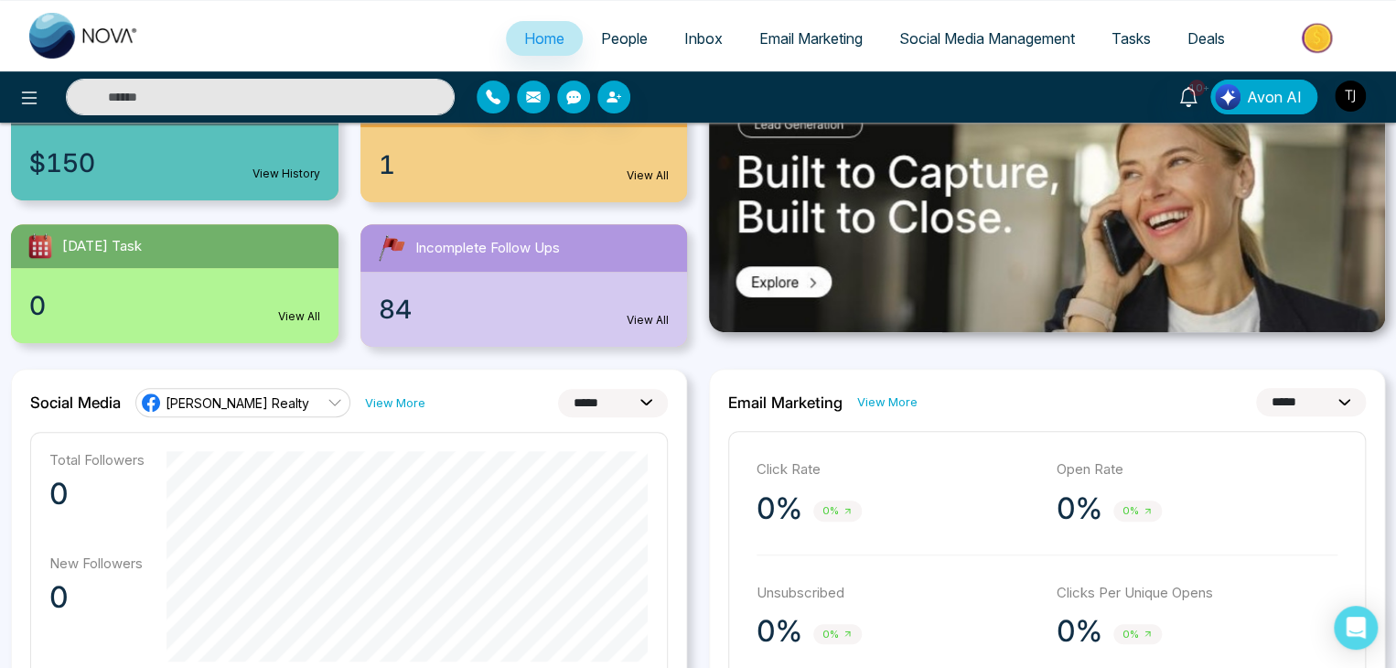
click at [617, 389] on select "**********" at bounding box center [613, 403] width 110 height 28
select select "**"
click at [558, 389] on select "**********" at bounding box center [613, 403] width 110 height 28
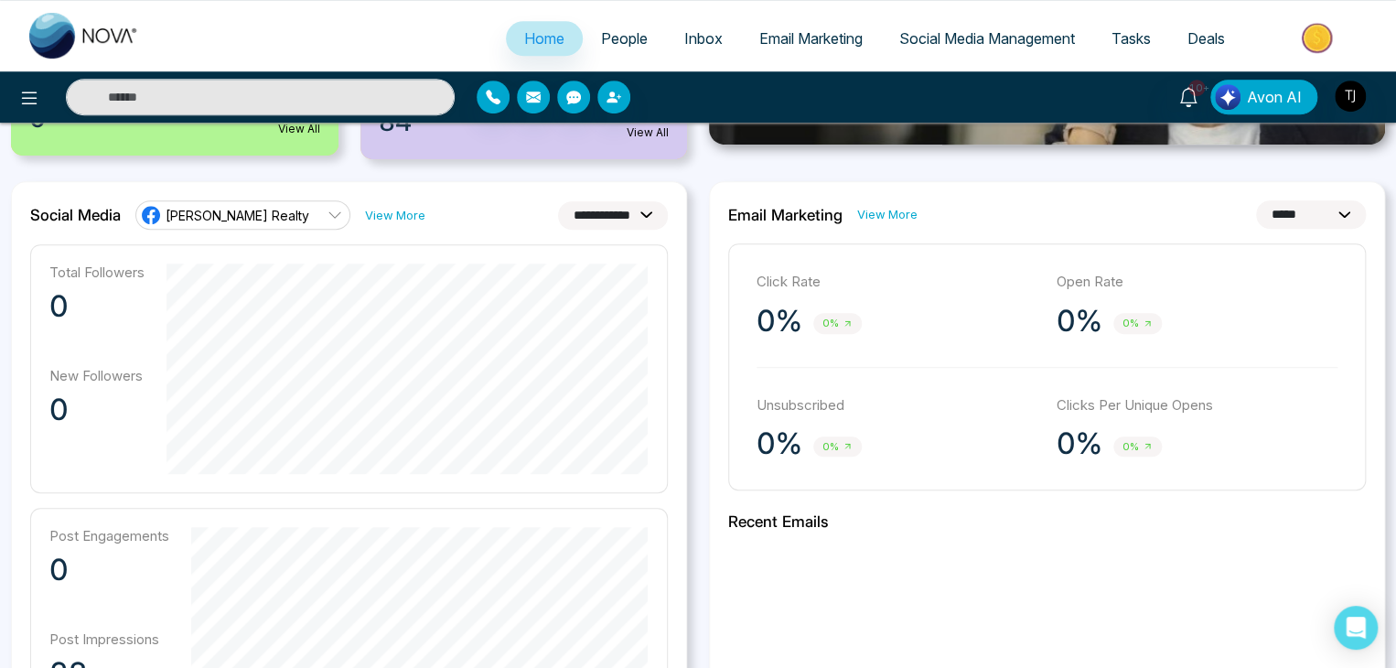
scroll to position [0, 0]
